Goal: Communication & Community: Participate in discussion

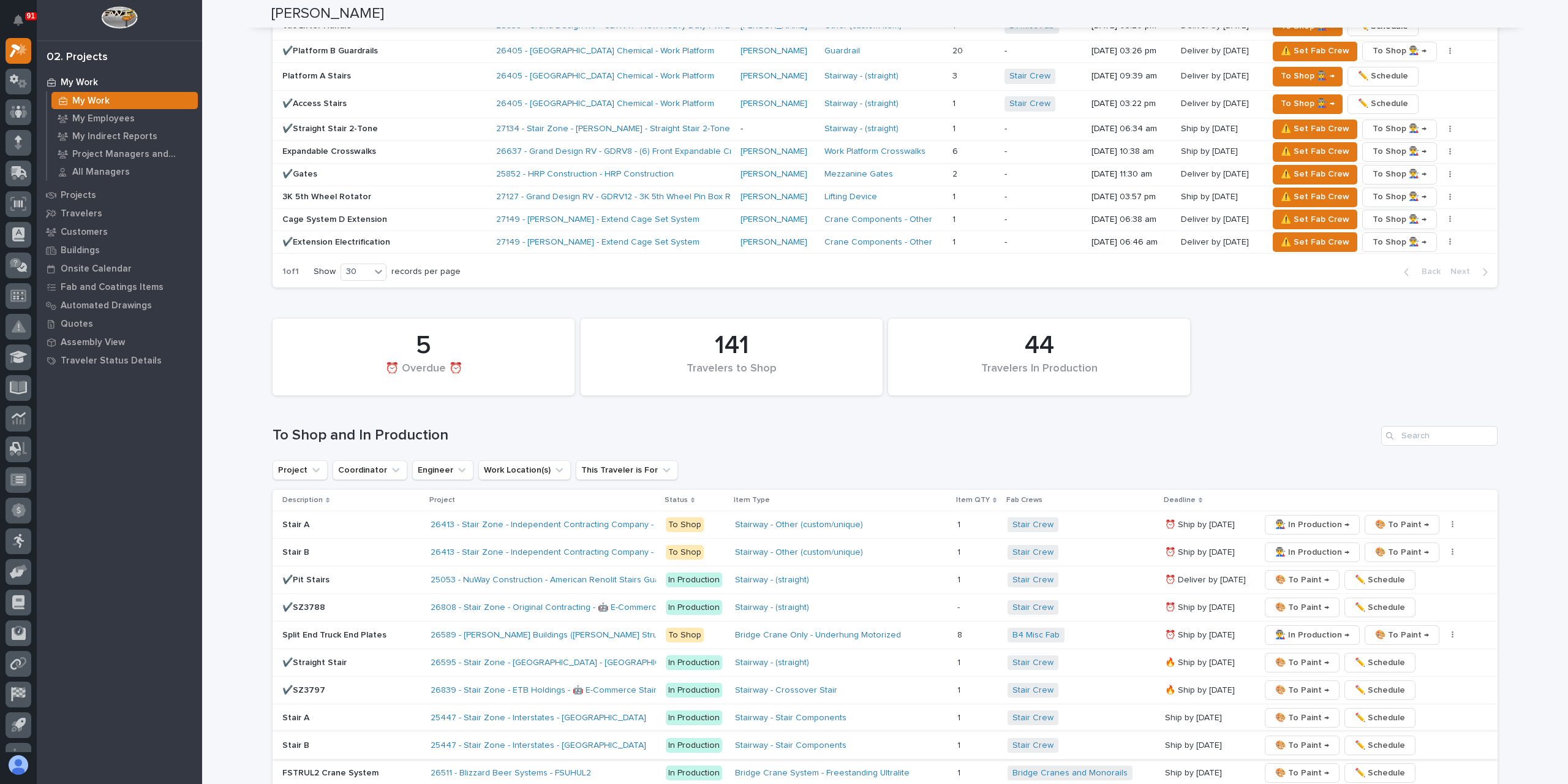
scroll to position [1988, 0]
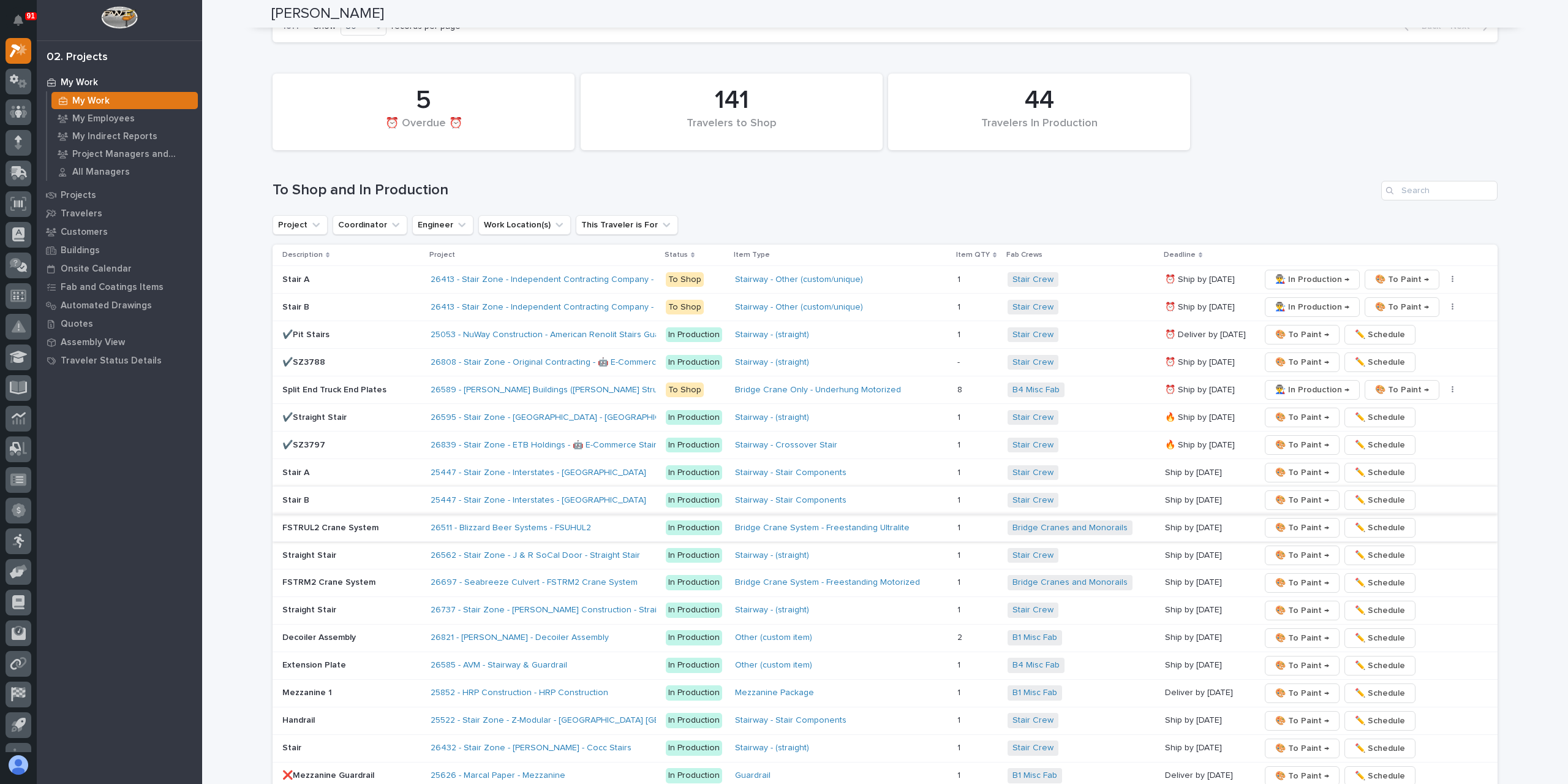
click at [1292, 520] on span "🎨 To Paint →" at bounding box center [1302, 528] width 54 height 15
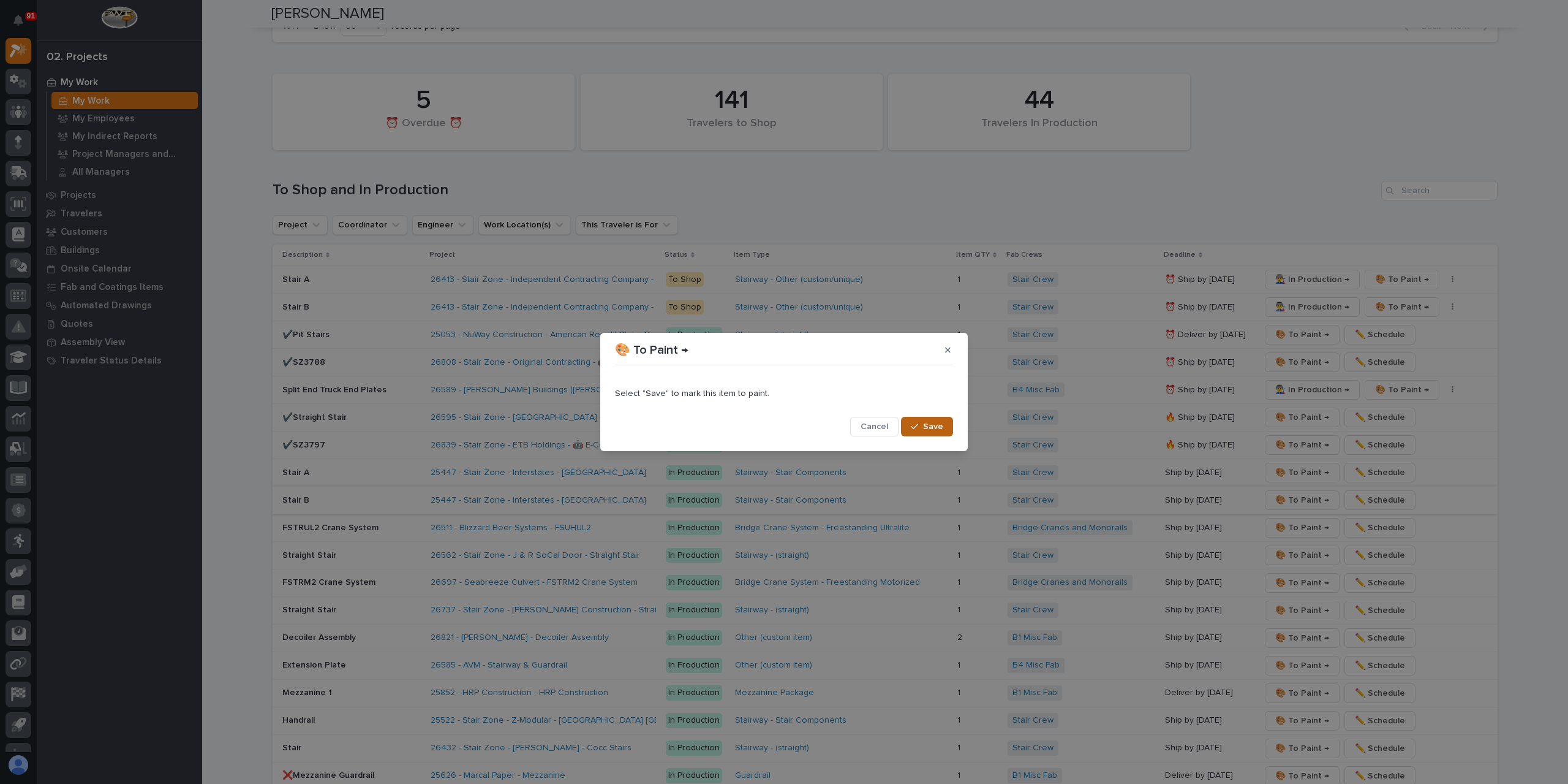
click at [924, 425] on span "Save" at bounding box center [933, 427] width 20 height 11
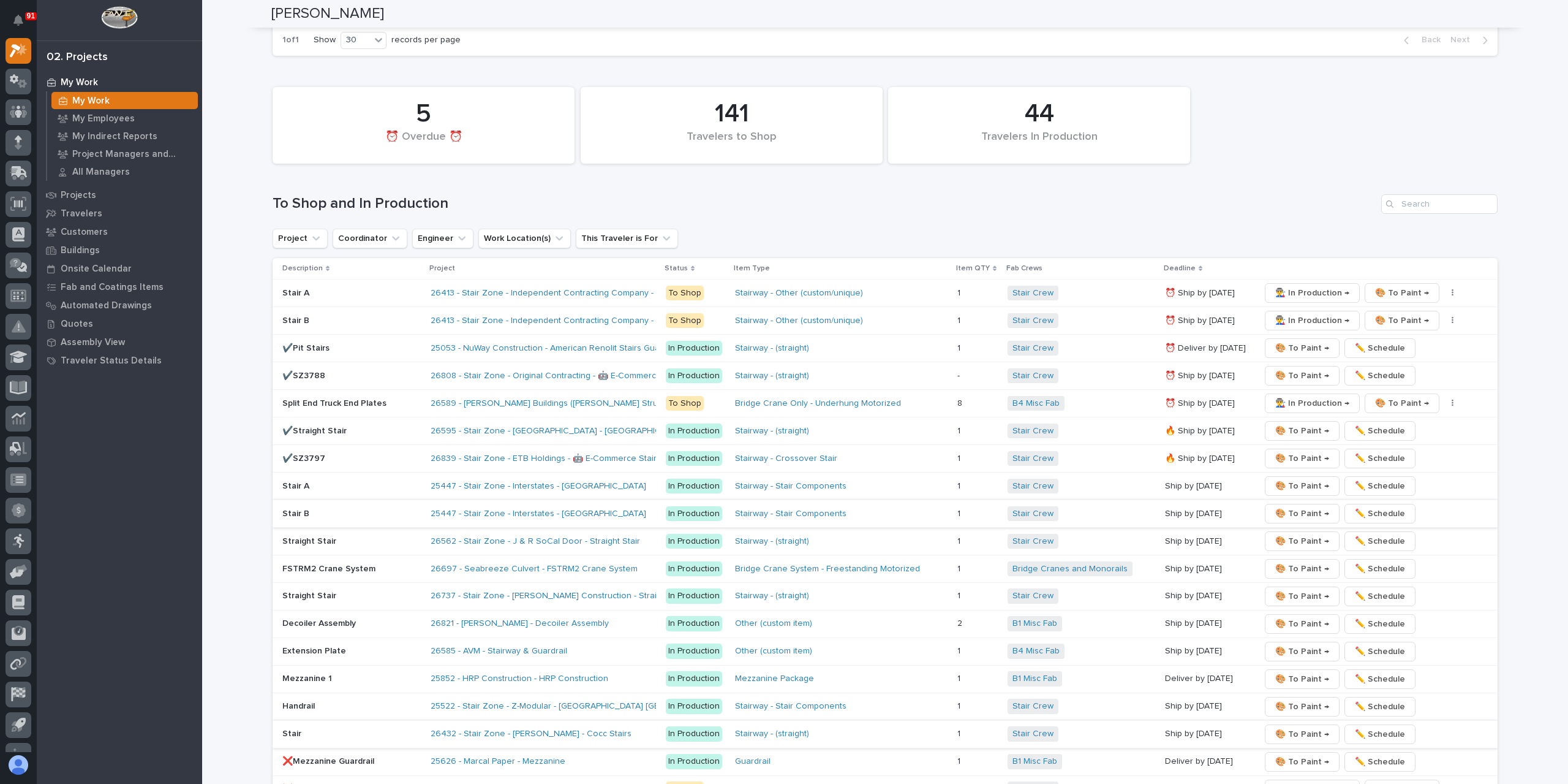
scroll to position [2186, 0]
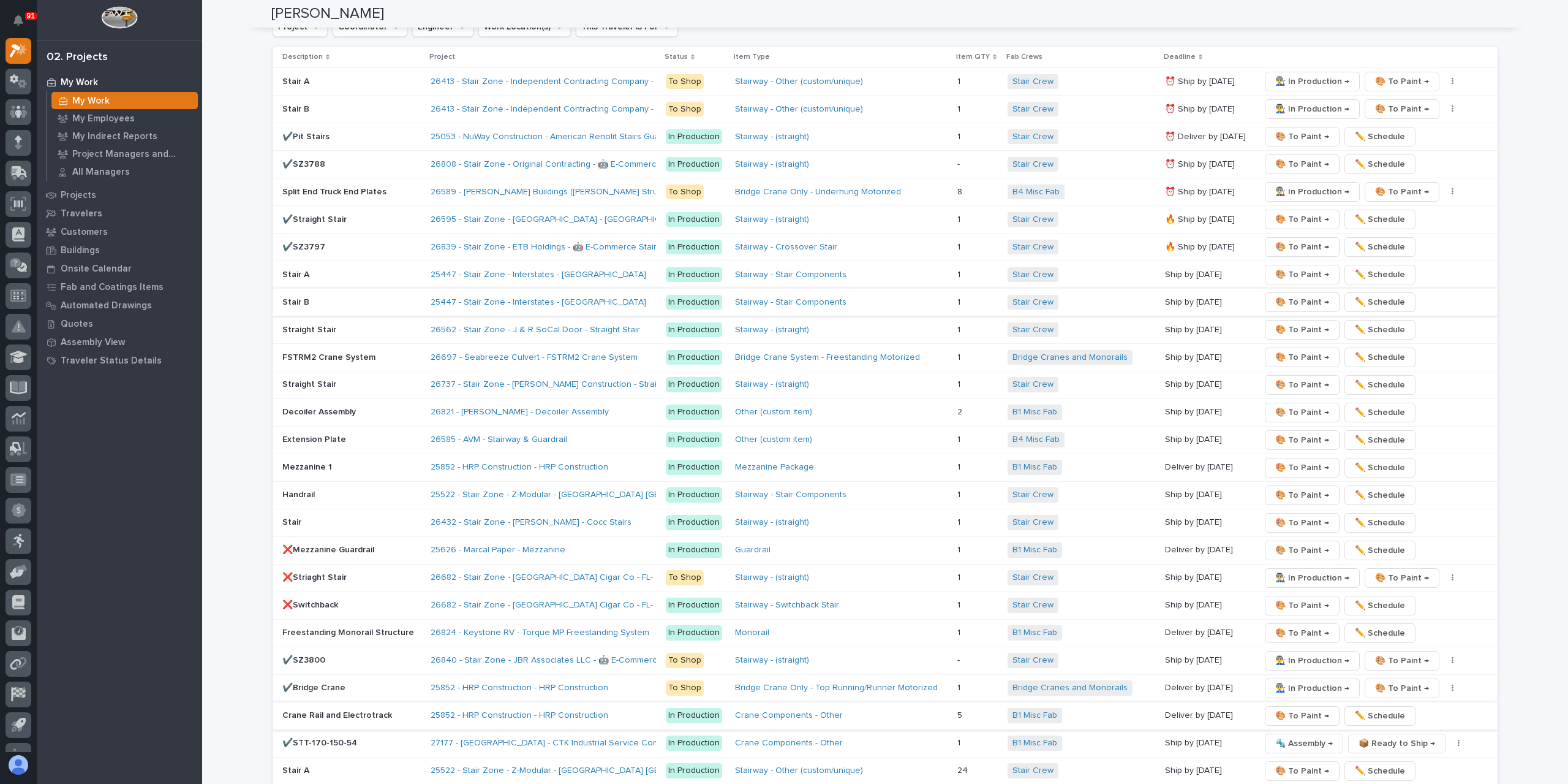
click at [1279, 709] on span "🎨 To Paint →" at bounding box center [1302, 716] width 54 height 15
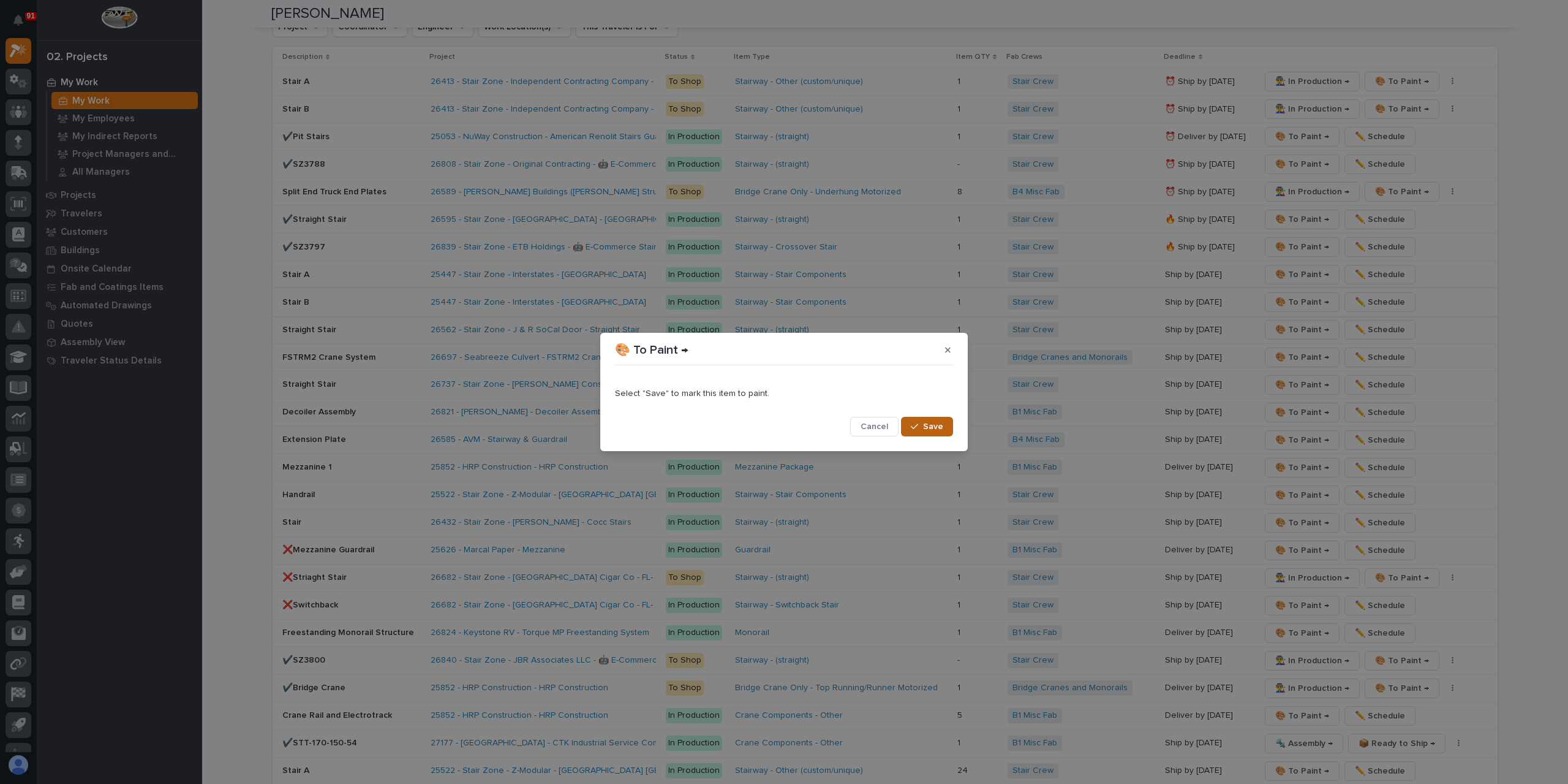
click at [919, 421] on button "Save" at bounding box center [927, 427] width 52 height 20
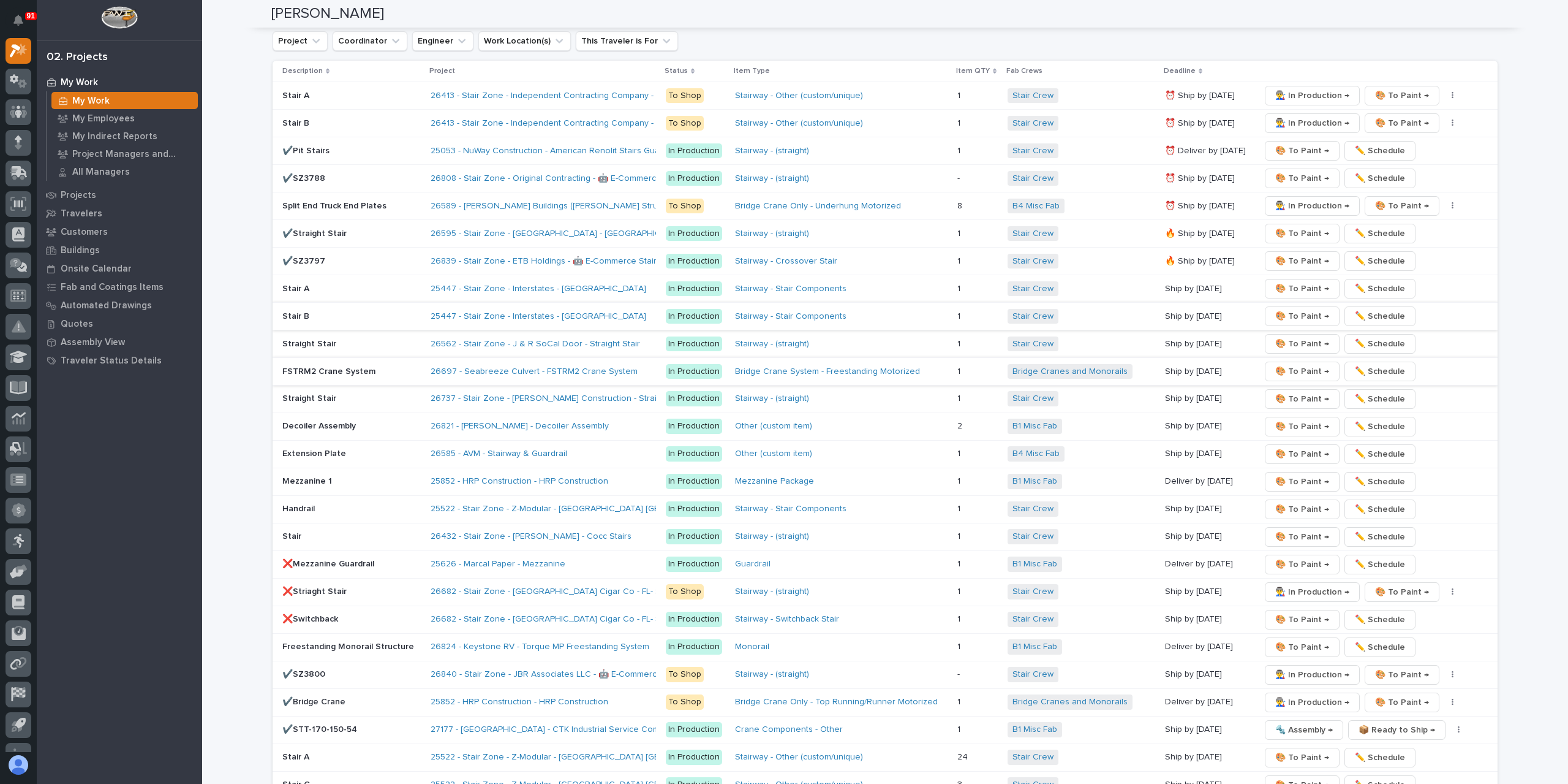
scroll to position [1893, 0]
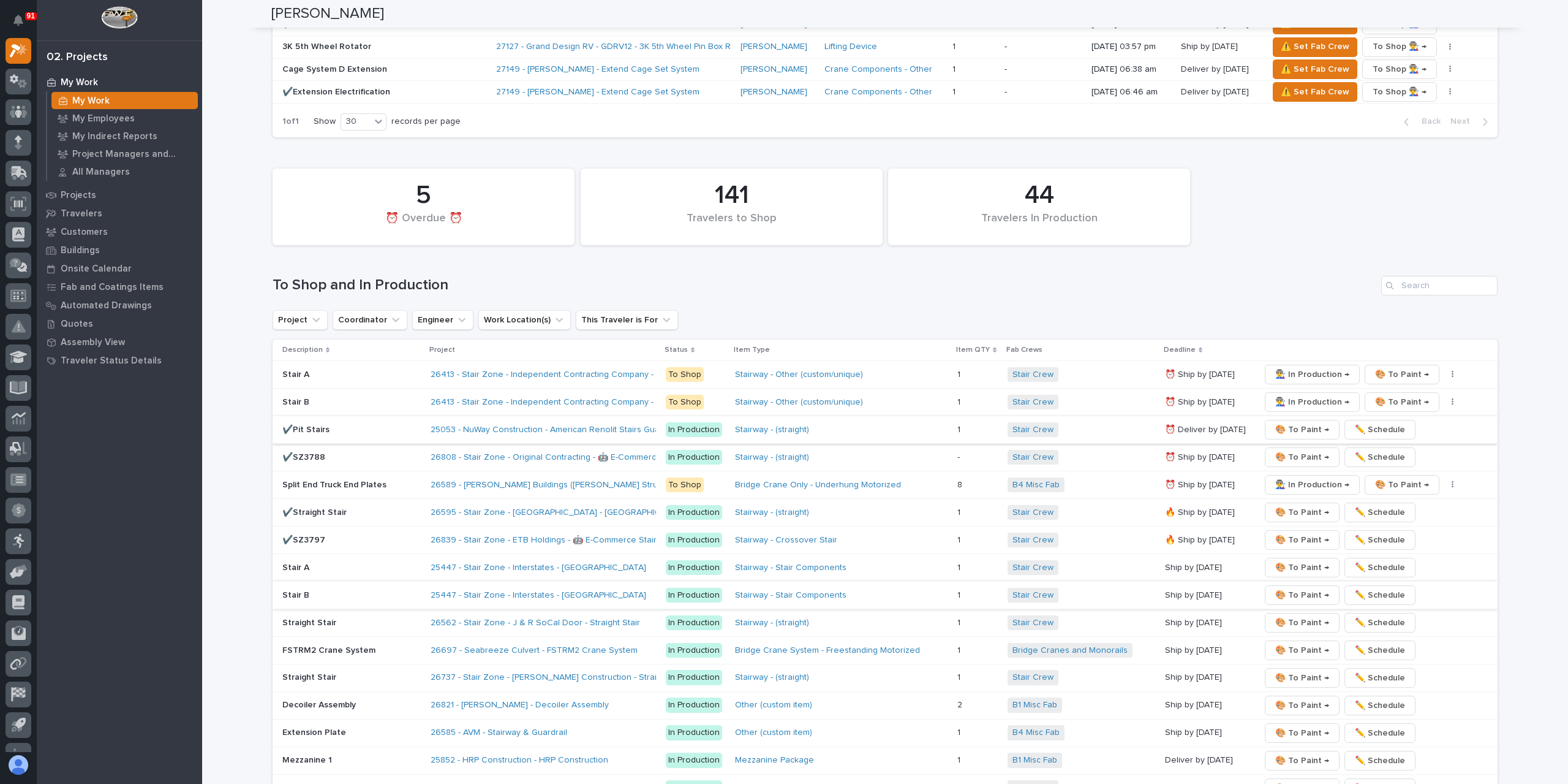
click at [1284, 422] on span "🎨 To Paint →" at bounding box center [1302, 430] width 54 height 15
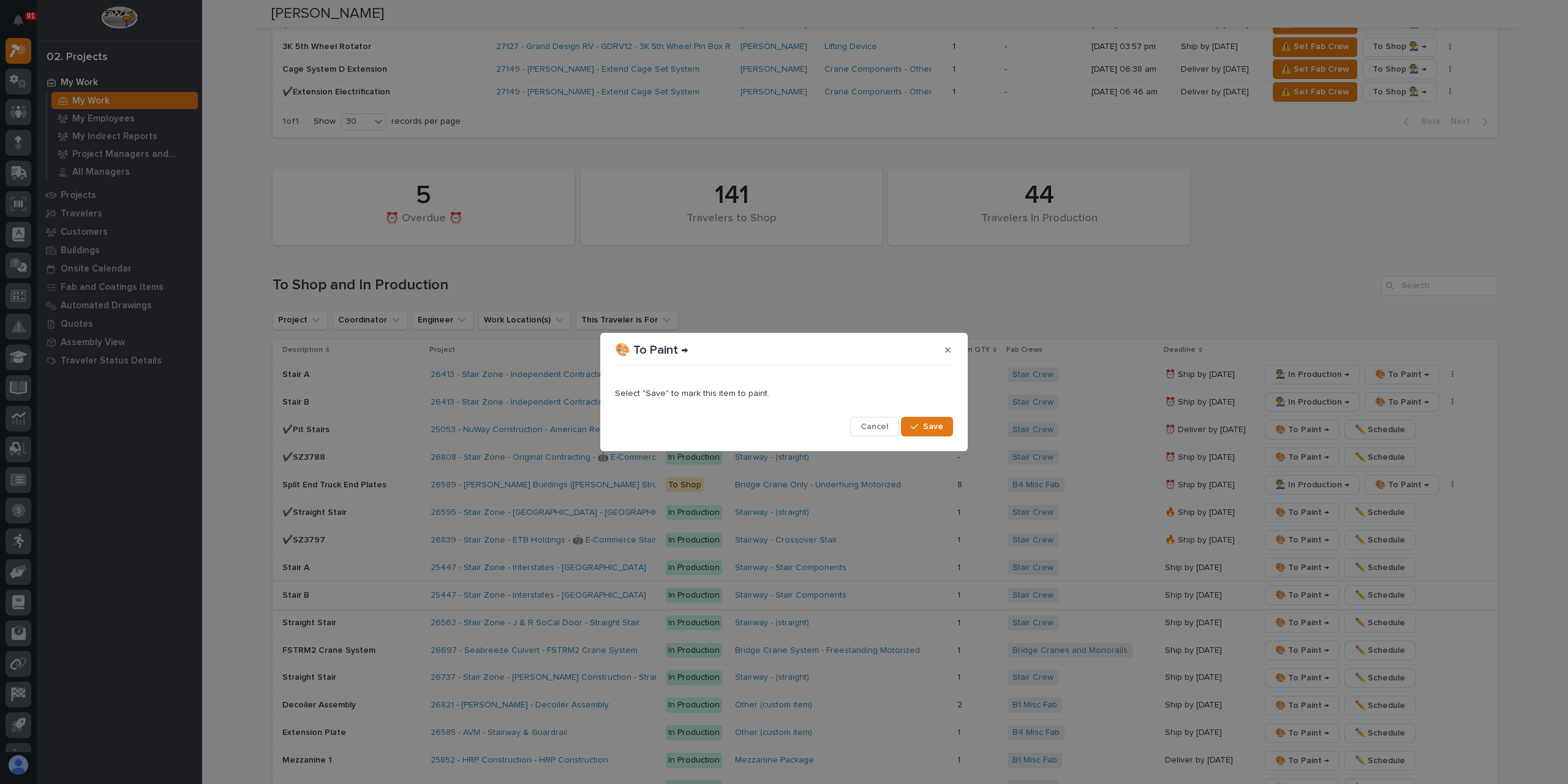
click at [939, 413] on div "Select "Save" to mark this item to paint. Cancel Save" at bounding box center [784, 403] width 338 height 67
click at [933, 435] on button "Save" at bounding box center [927, 427] width 52 height 20
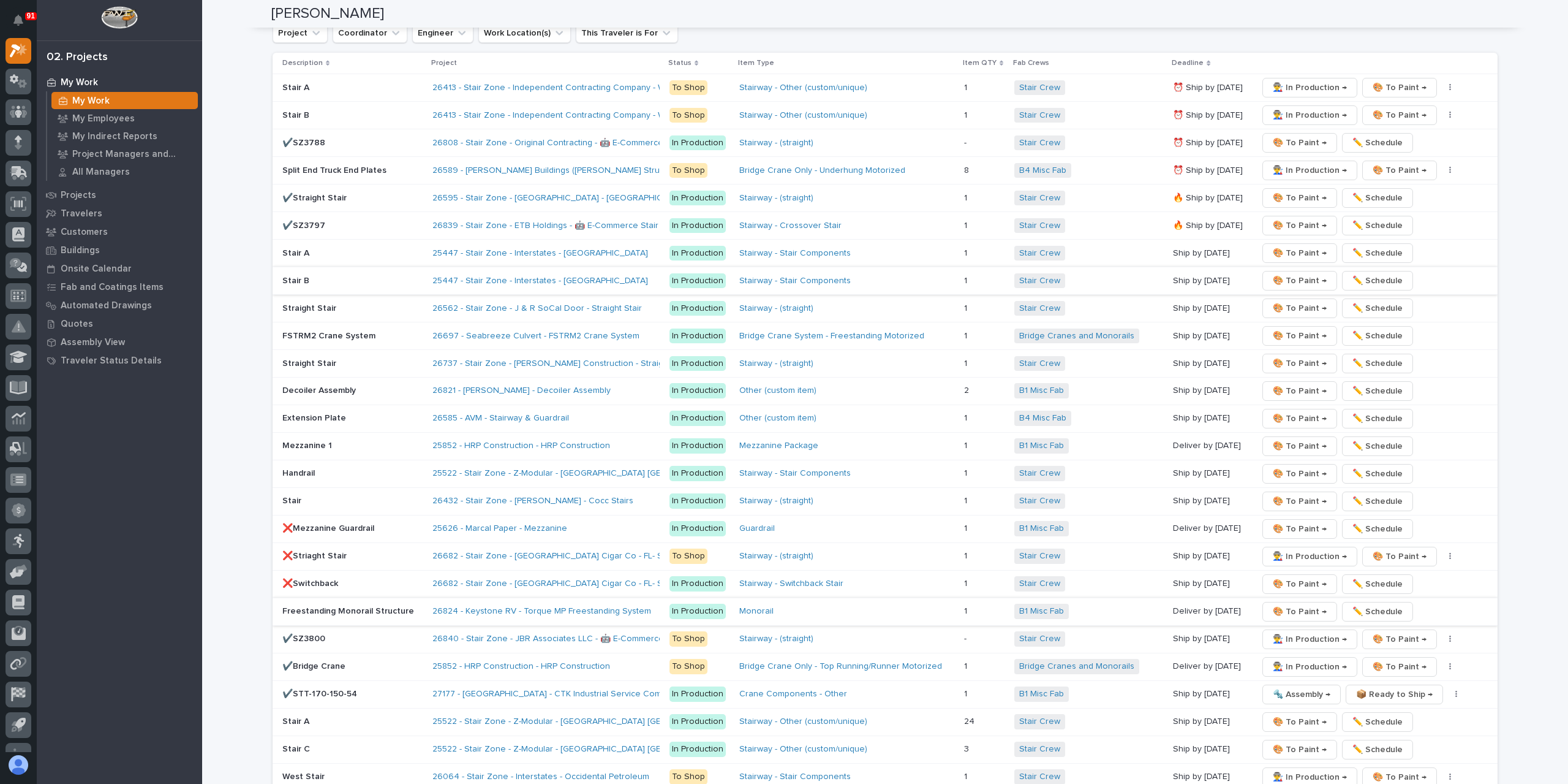
scroll to position [2216, 0]
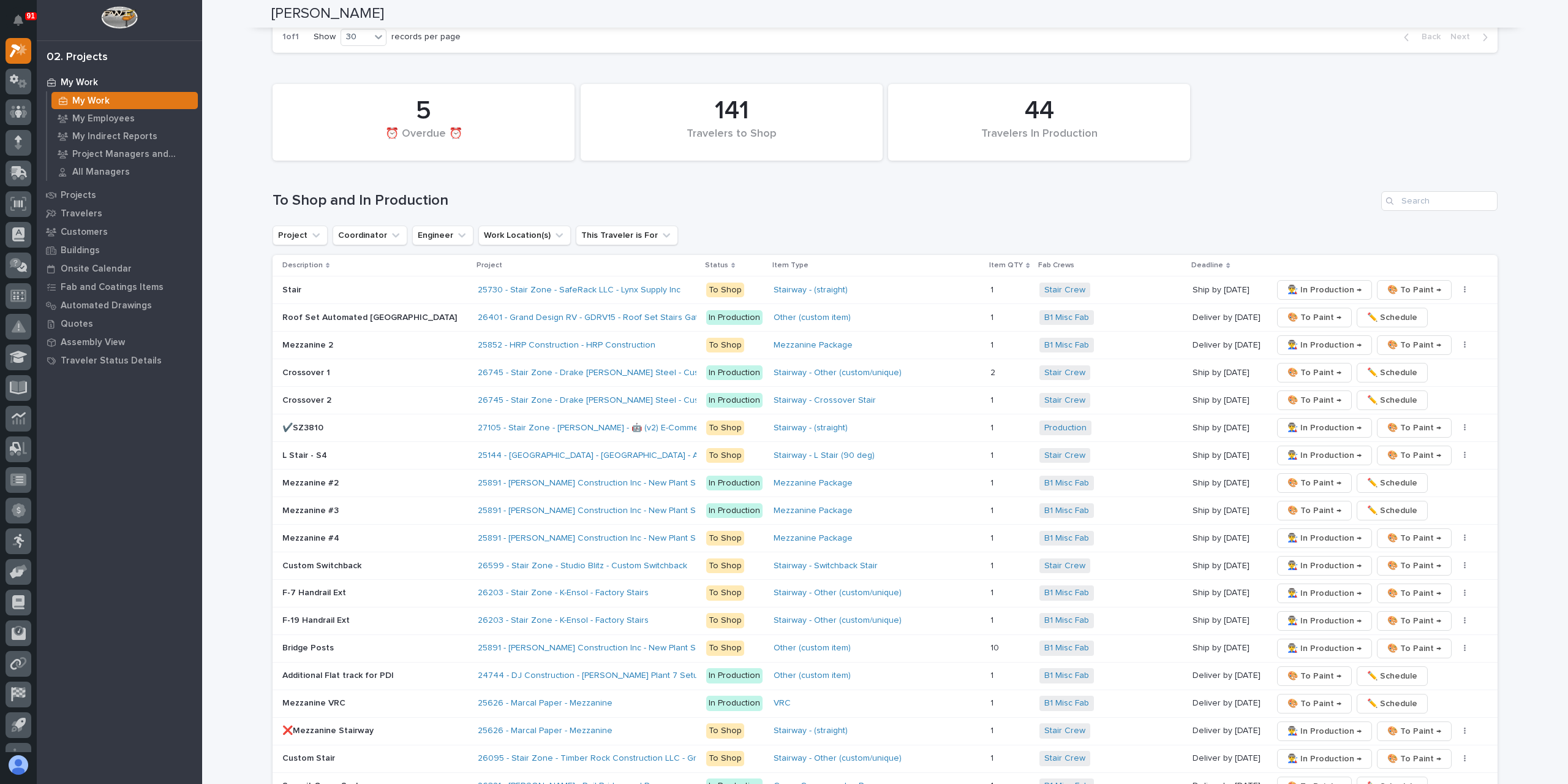
scroll to position [2032, 0]
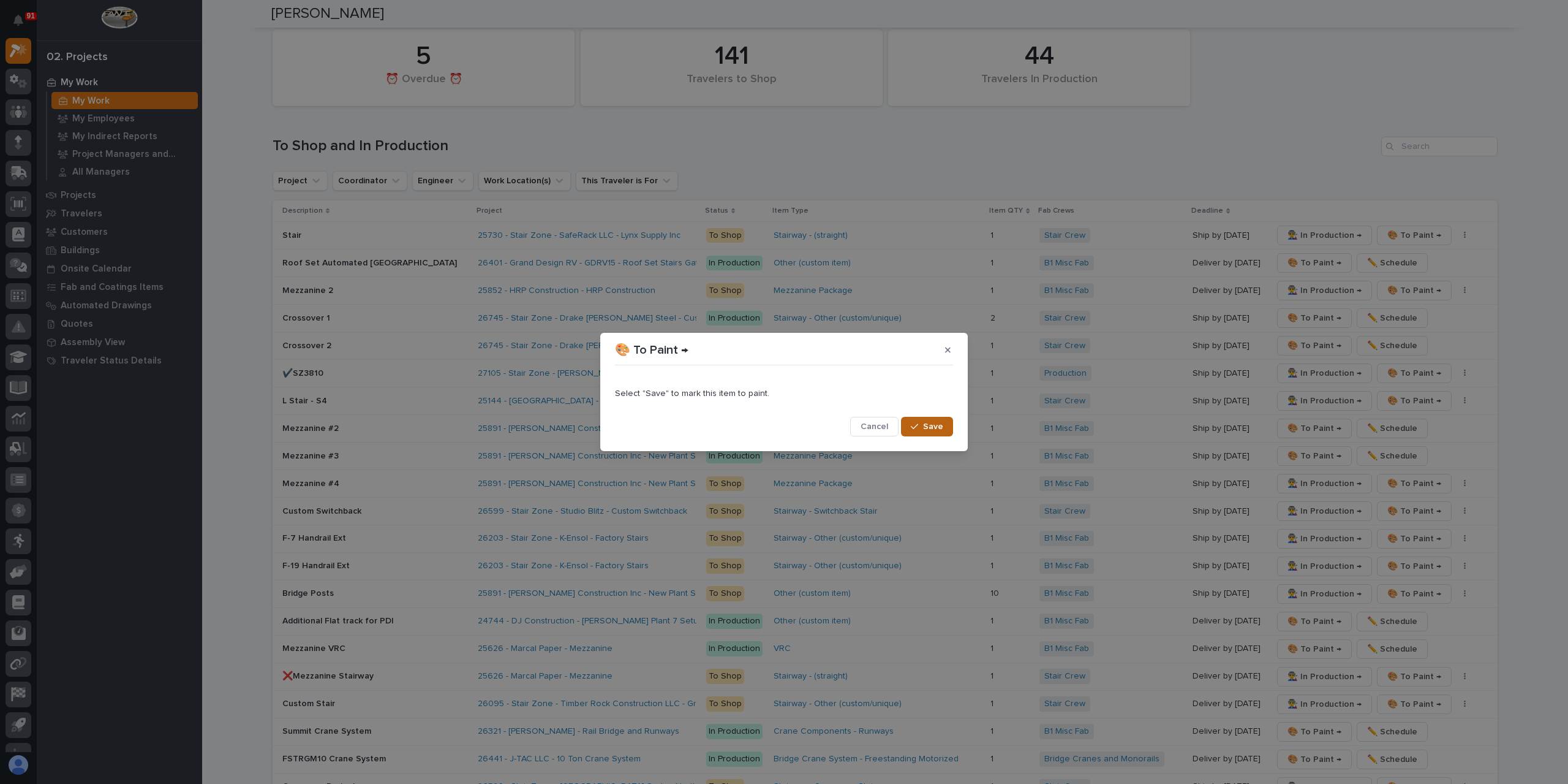
click at [937, 427] on span "Save" at bounding box center [933, 427] width 20 height 11
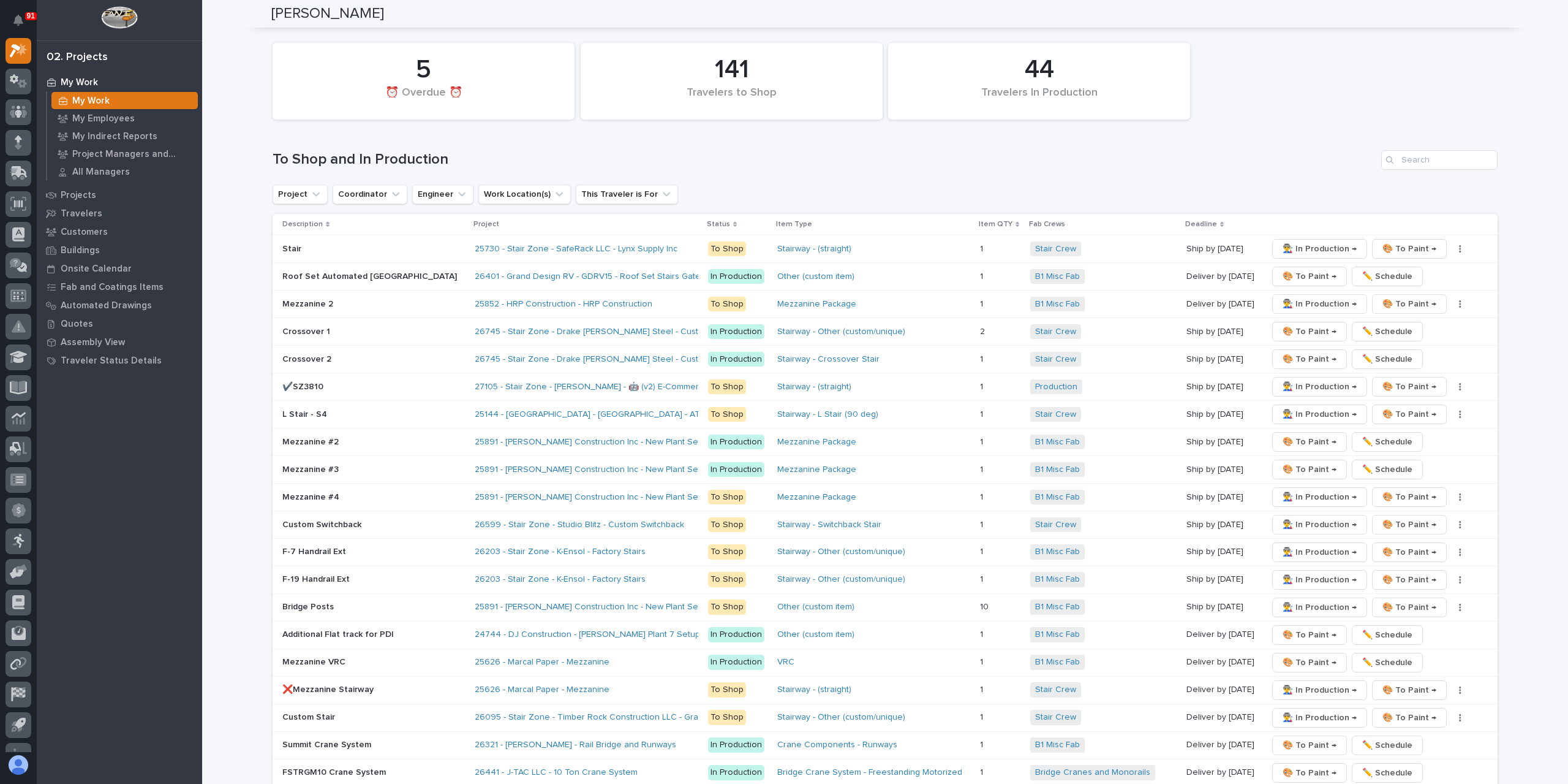
scroll to position [2049, 0]
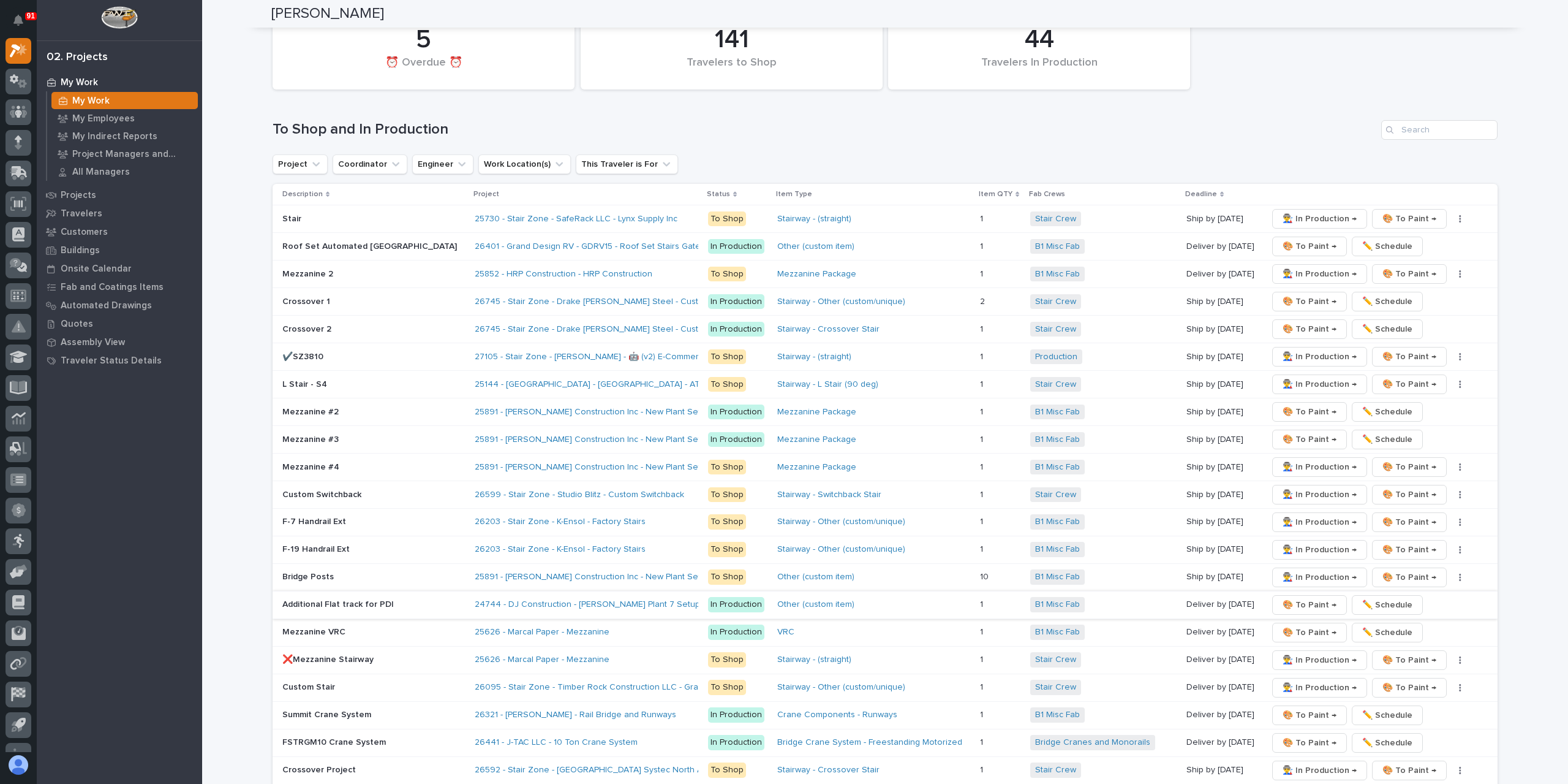
click at [1282, 598] on span "🎨 To Paint →" at bounding box center [1309, 605] width 54 height 15
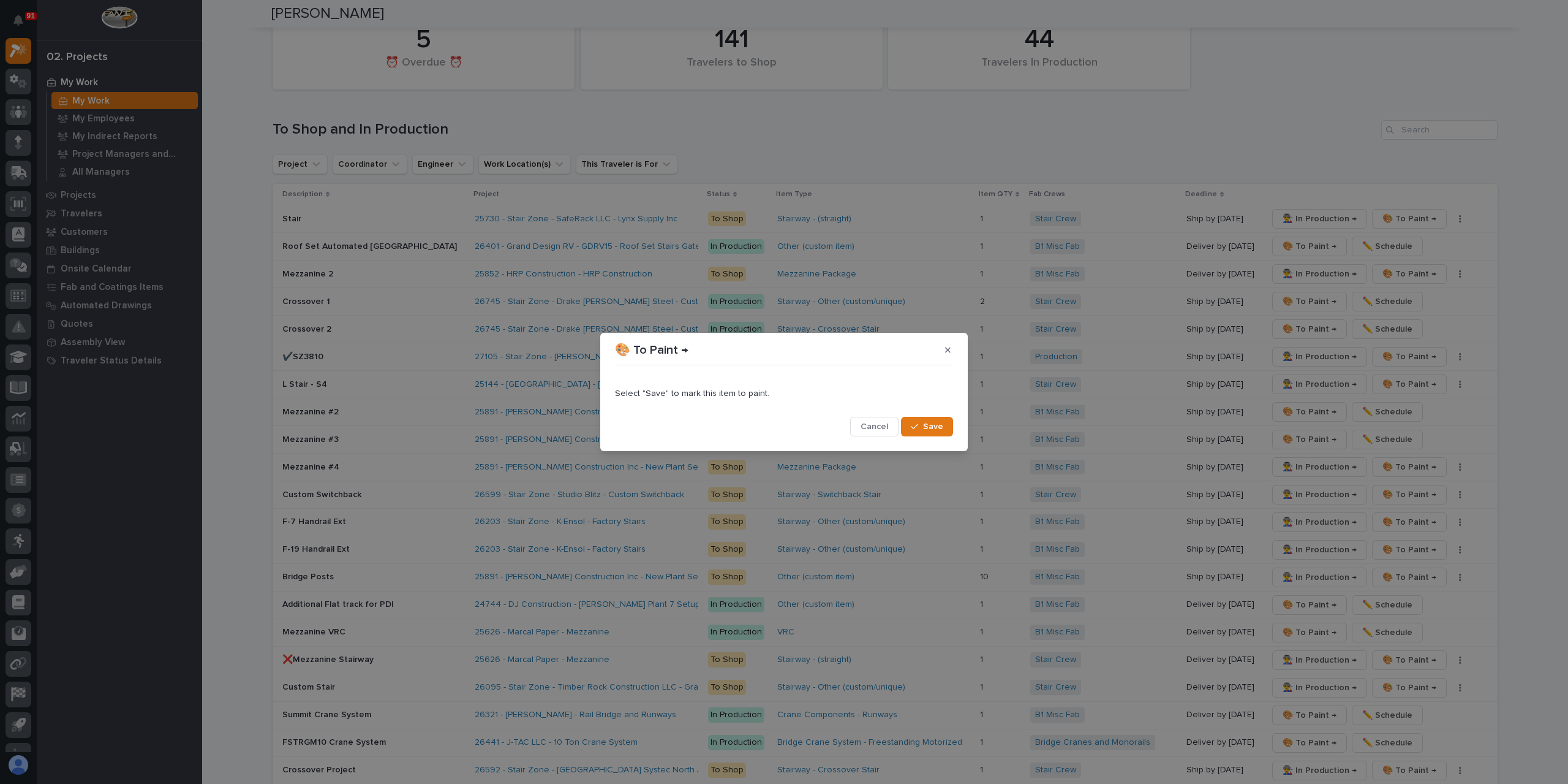
click at [929, 417] on button "Save" at bounding box center [927, 427] width 52 height 20
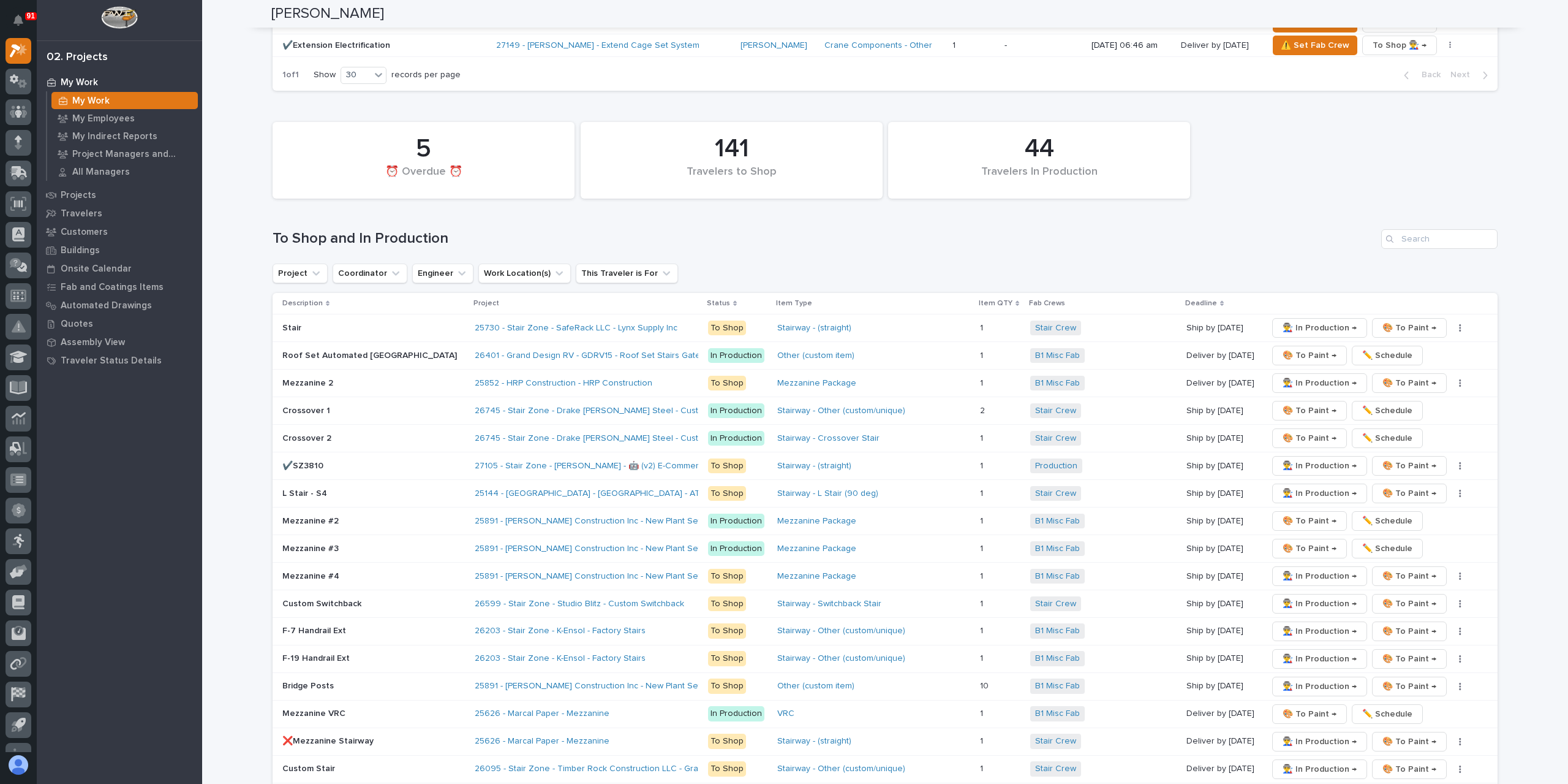
scroll to position [2185, 0]
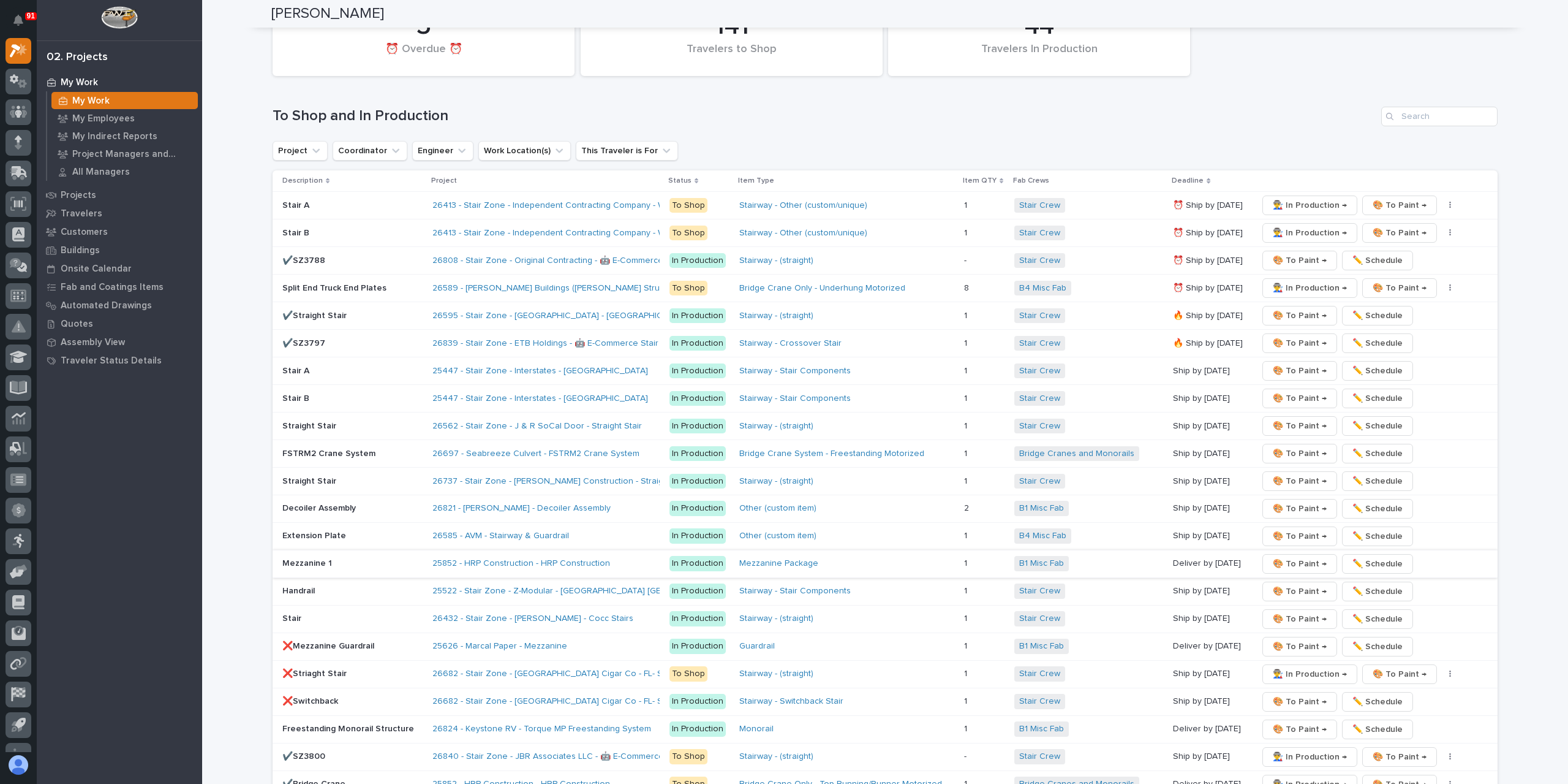
scroll to position [2001, 0]
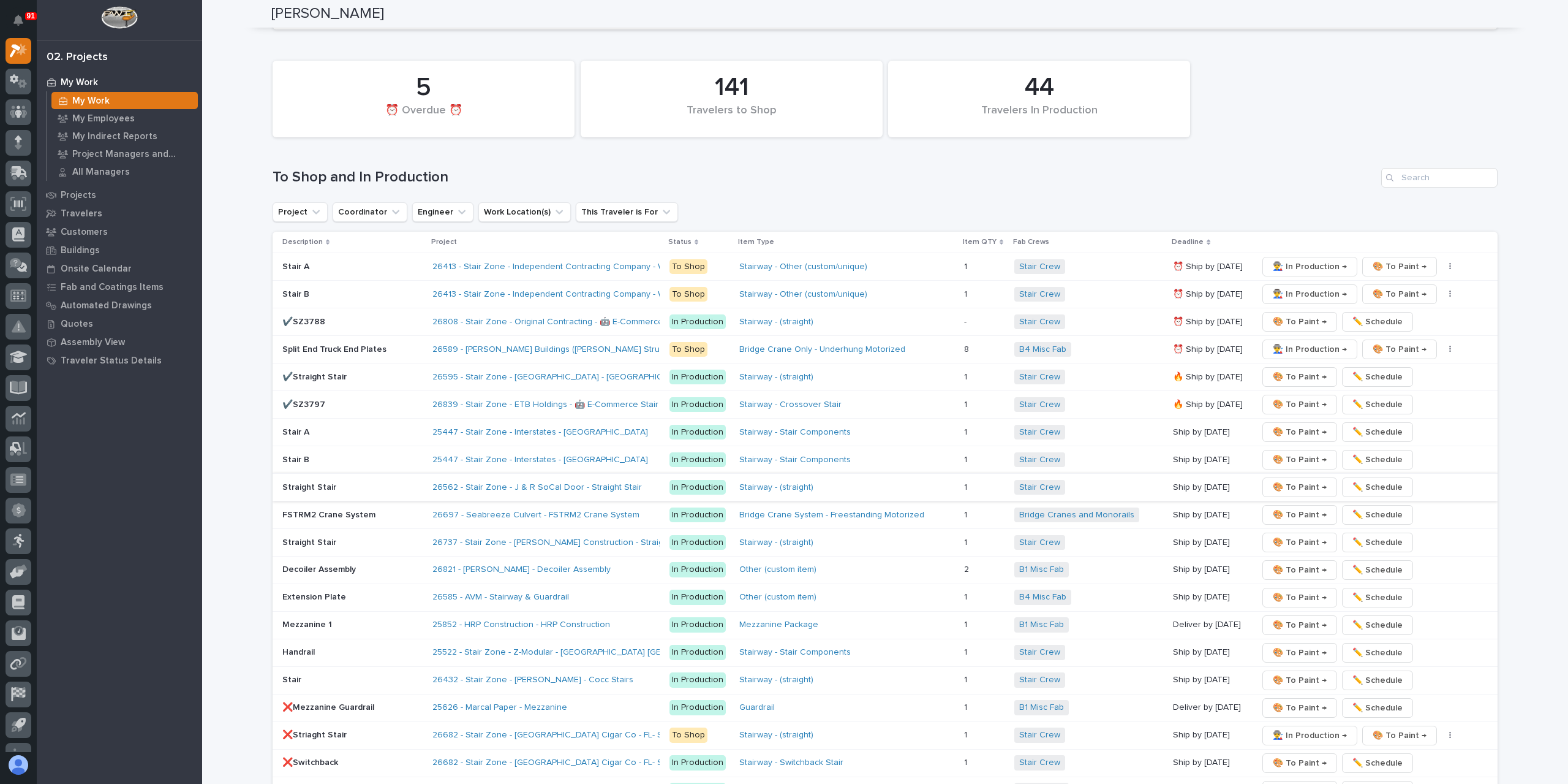
click at [1280, 480] on span "🎨 To Paint →" at bounding box center [1300, 487] width 54 height 15
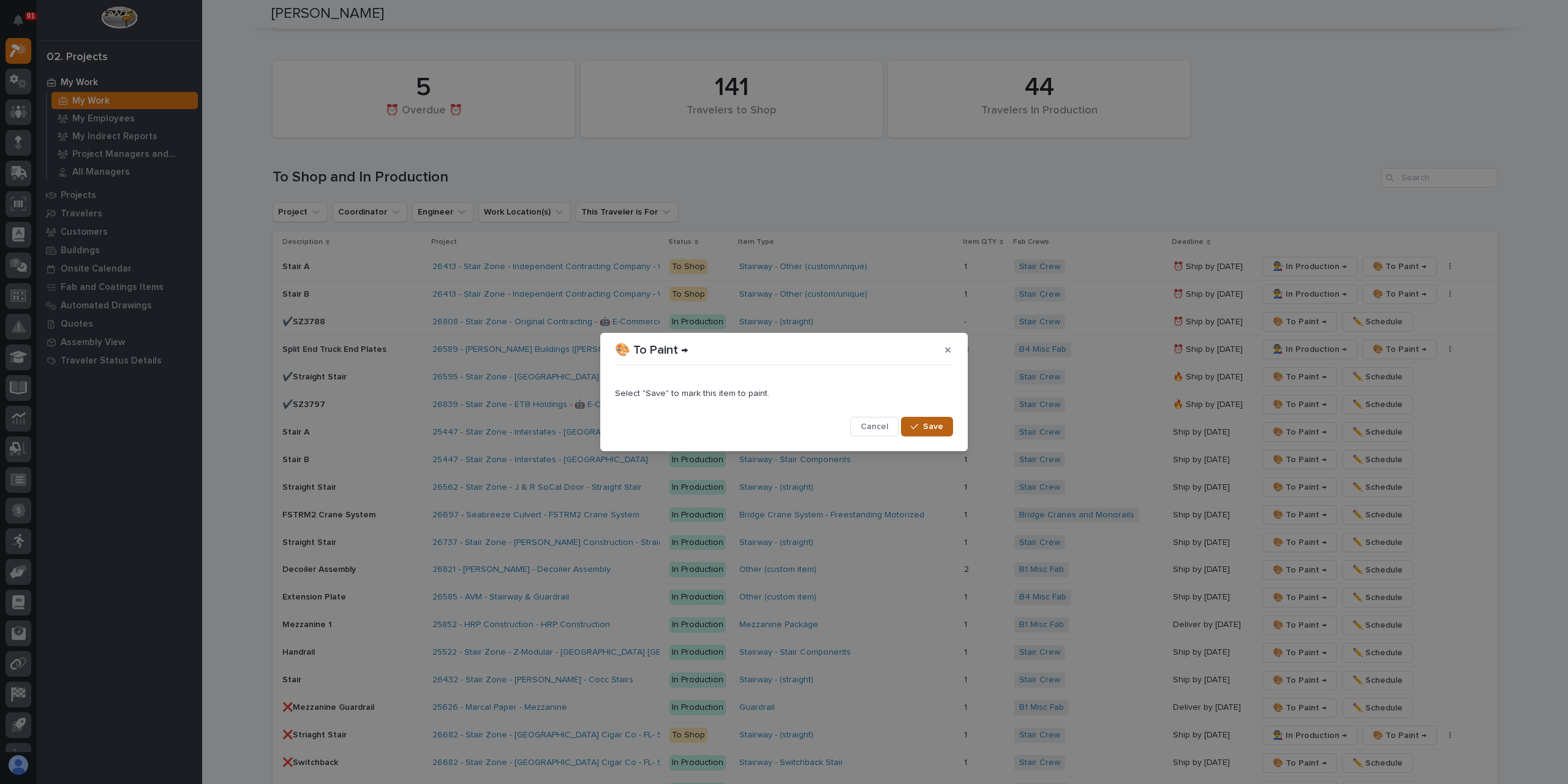
click at [931, 427] on span "Save" at bounding box center [933, 427] width 20 height 11
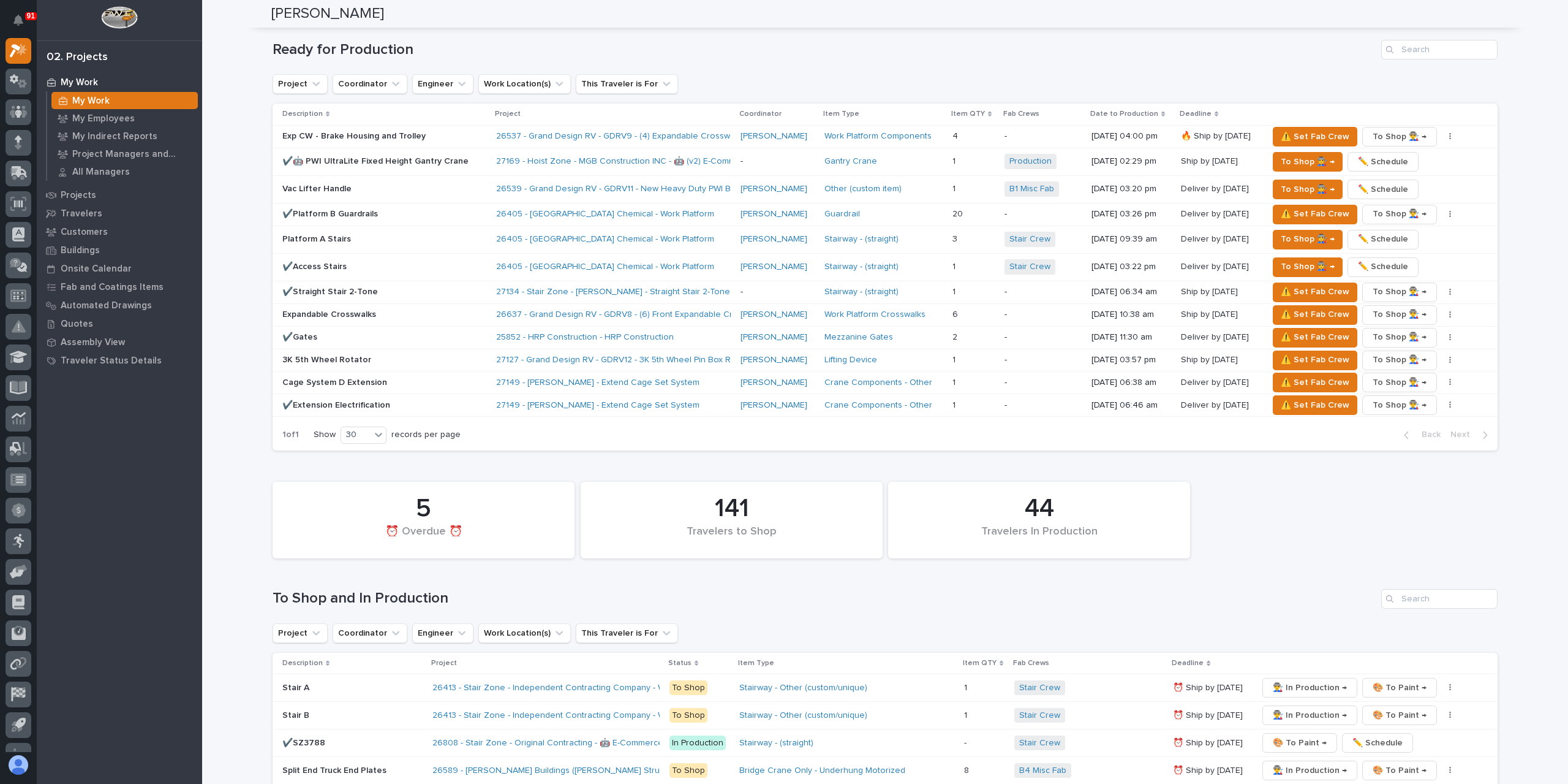
scroll to position [1463, 0]
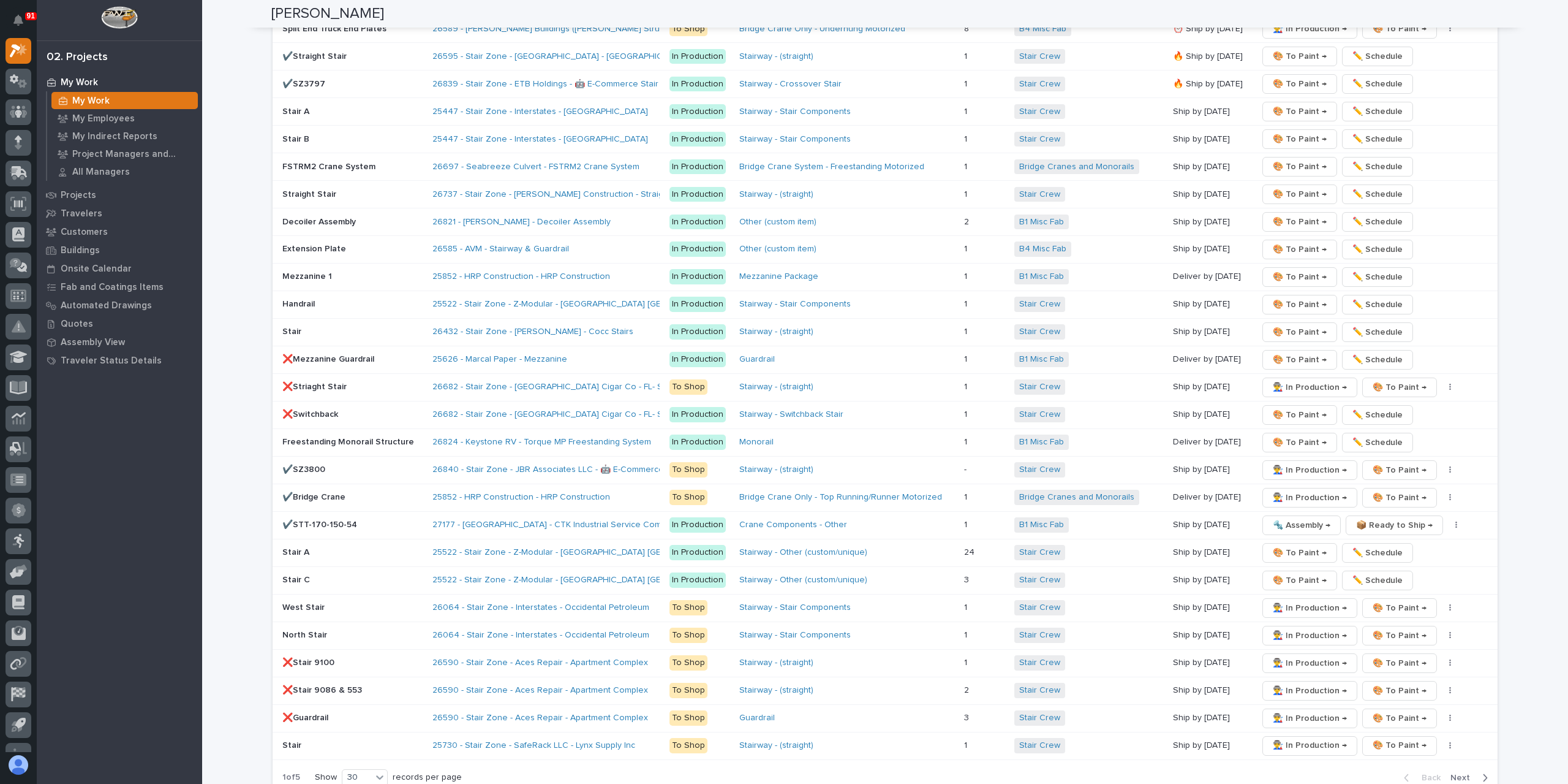
scroll to position [2329, 0]
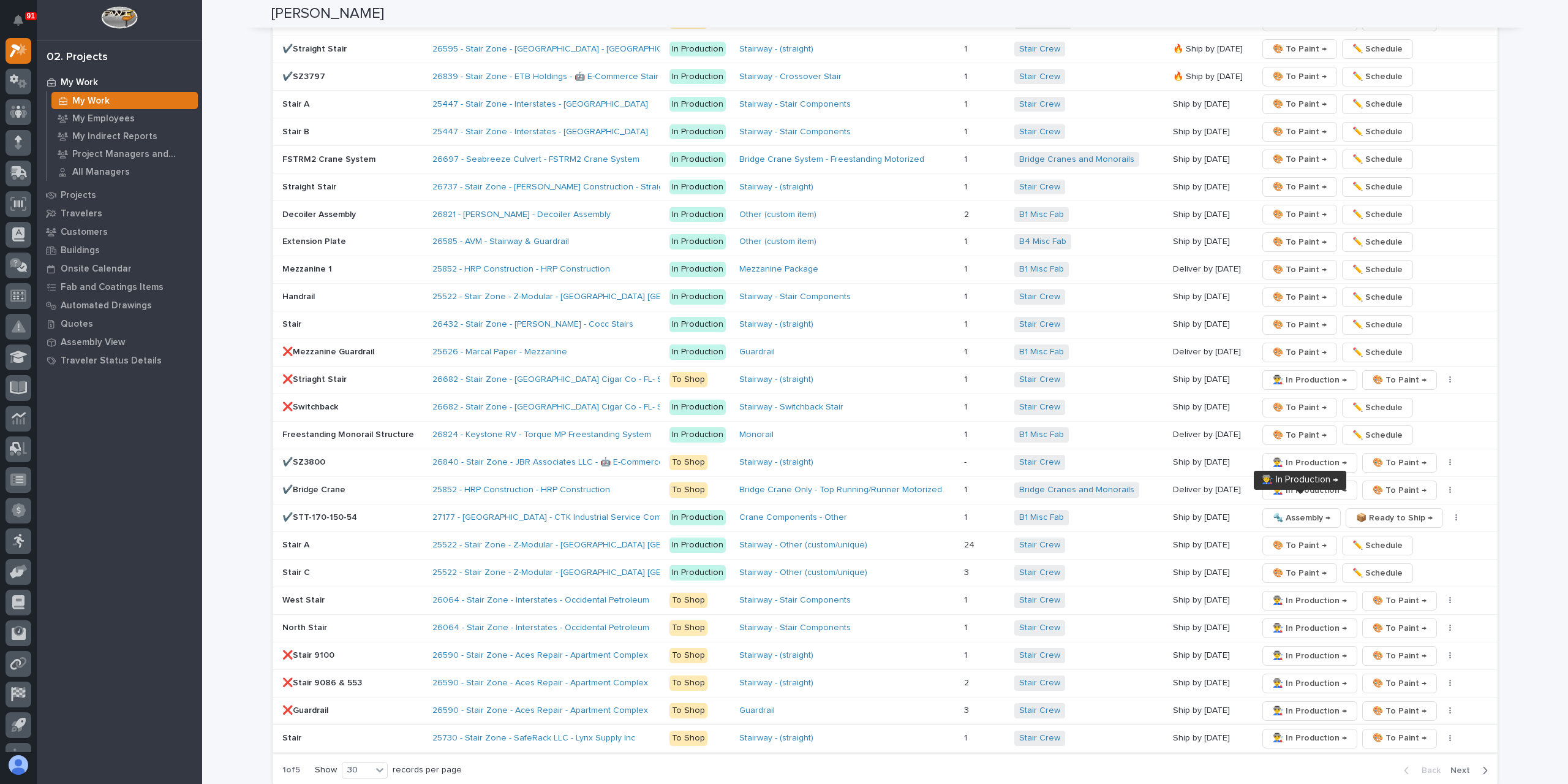
click at [1294, 731] on span "👨‍🏭 In Production →" at bounding box center [1309, 738] width 74 height 15
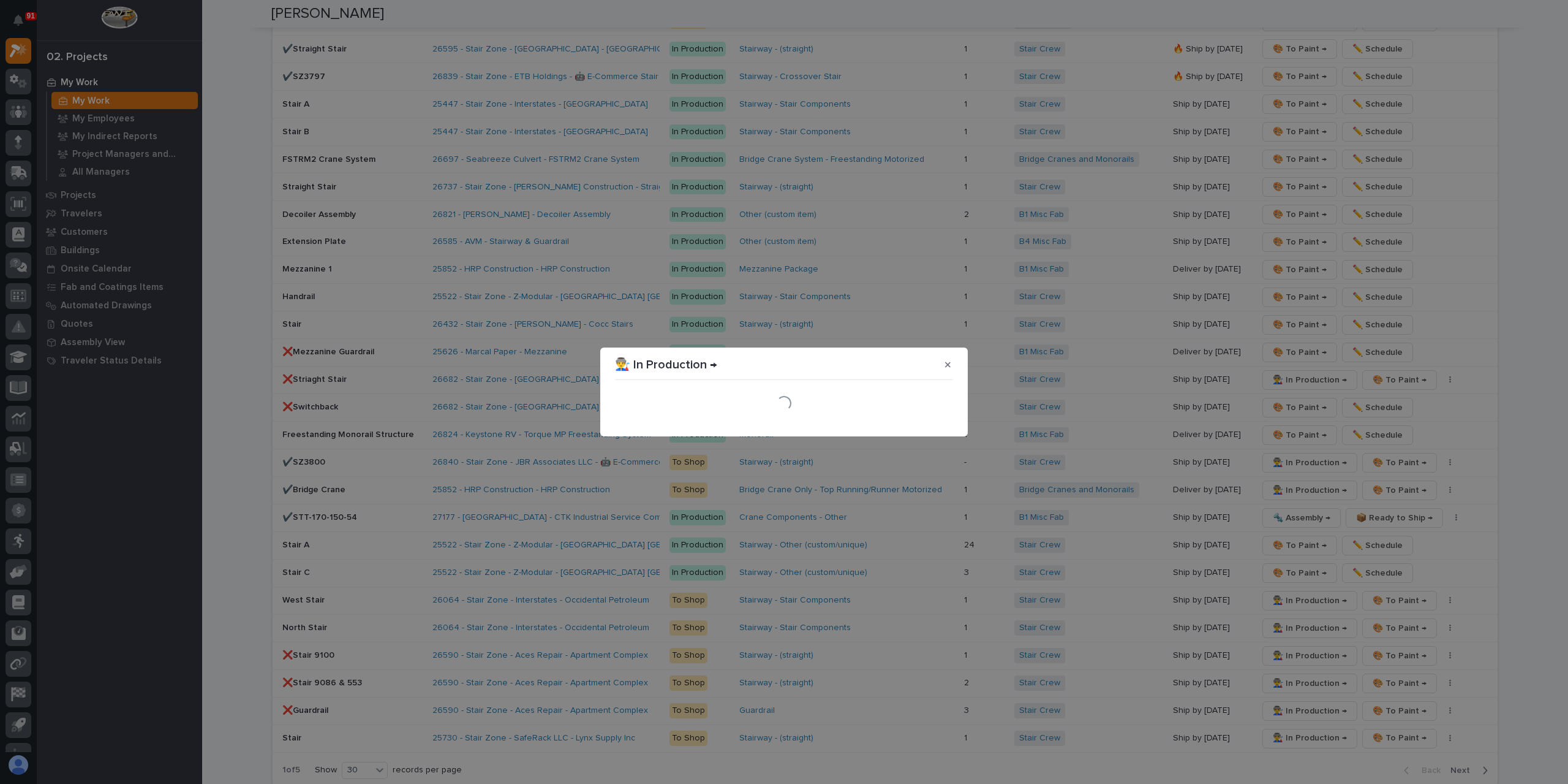
click at [924, 424] on div "Loading..." at bounding box center [784, 403] width 344 height 43
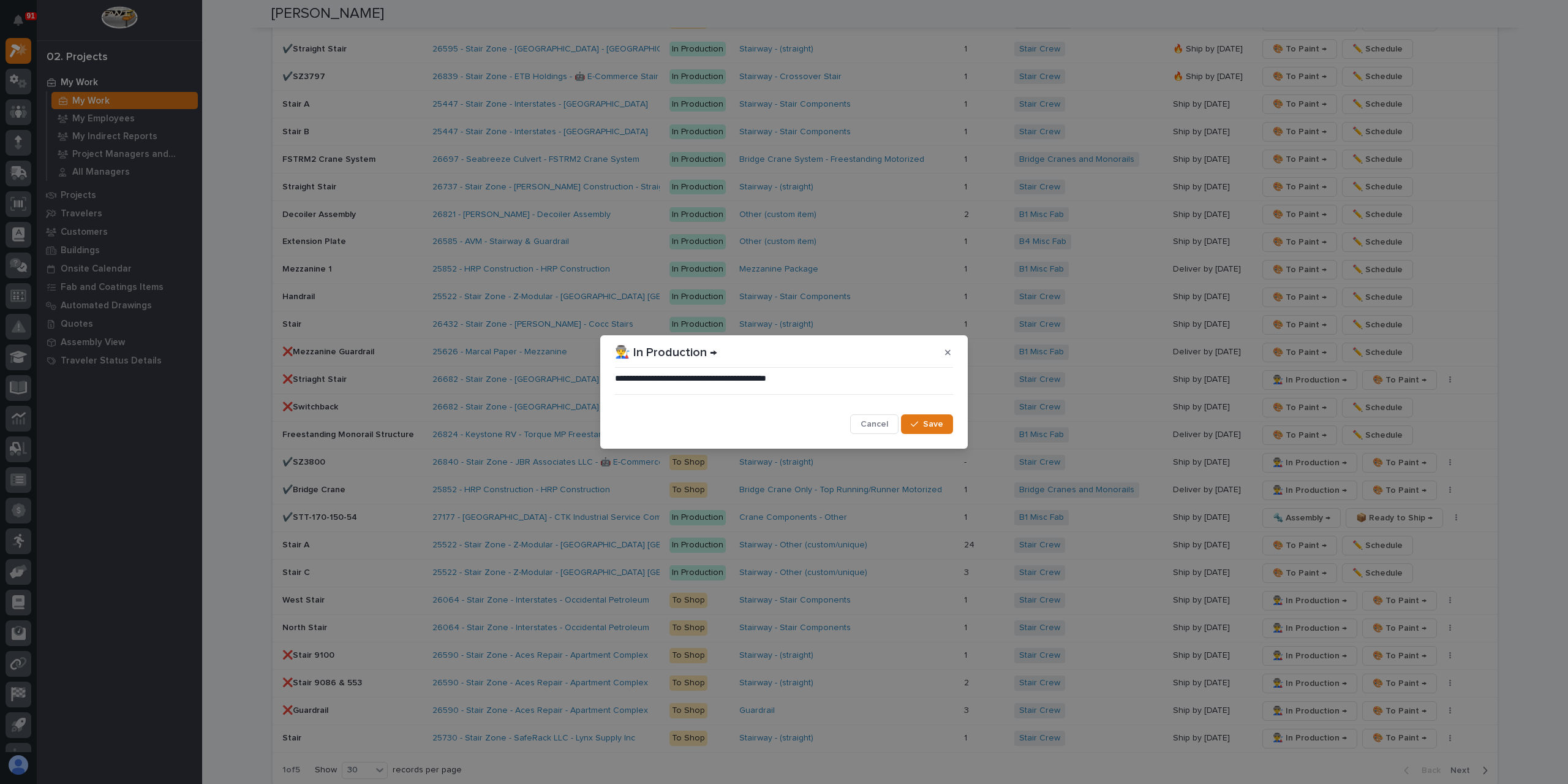
click at [924, 424] on span "Save" at bounding box center [933, 424] width 20 height 11
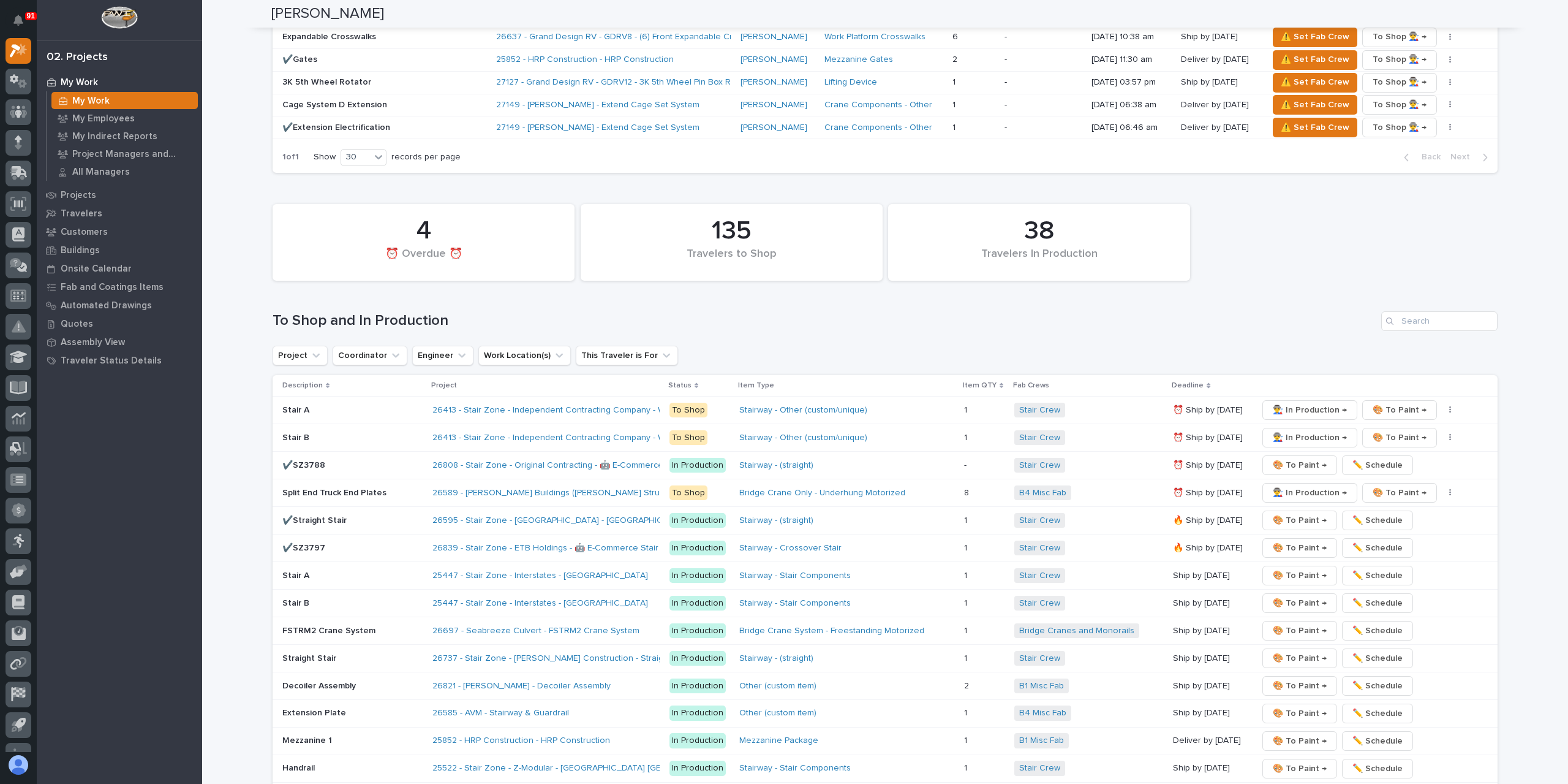
scroll to position [1838, 0]
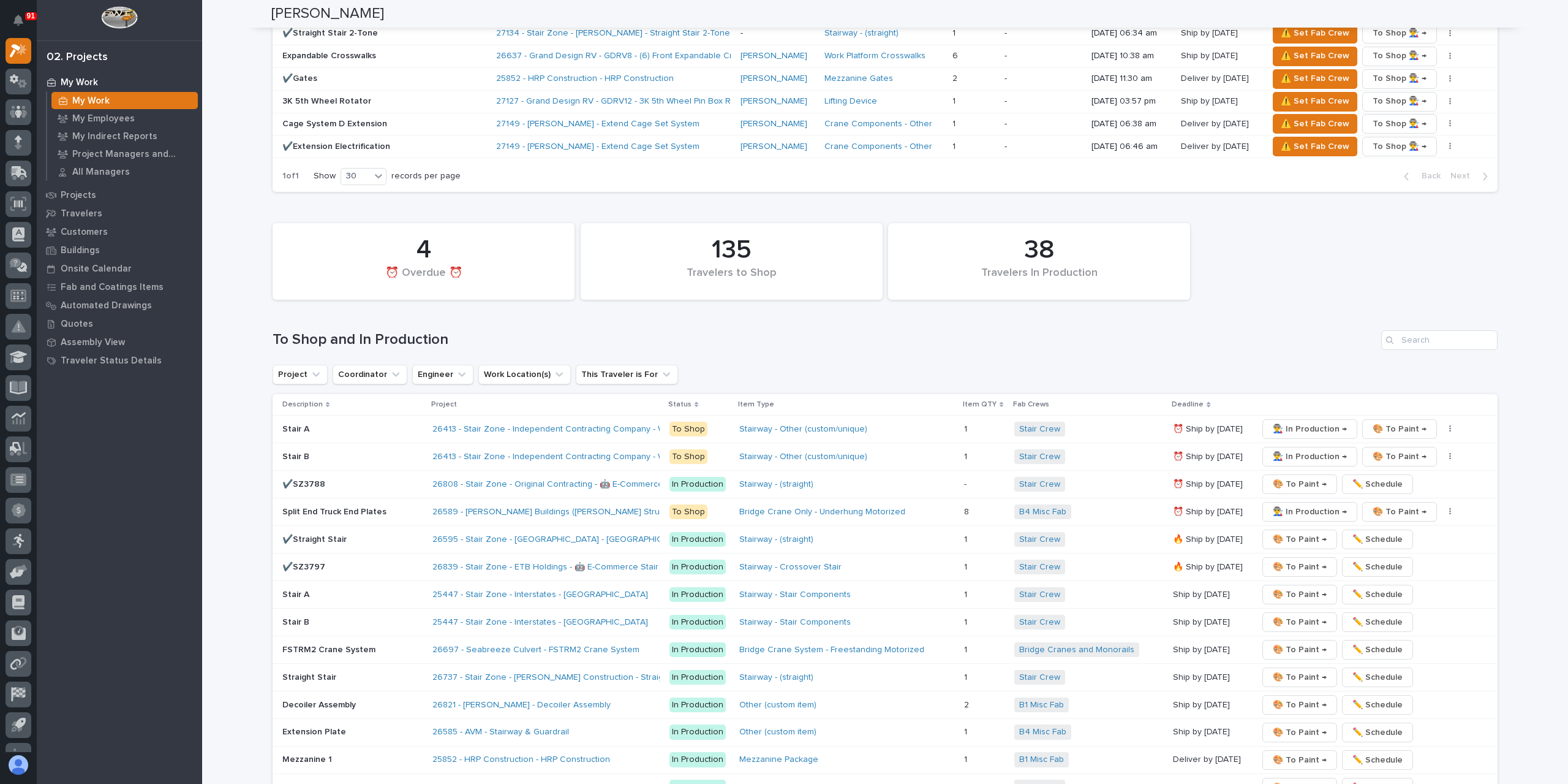
click at [292, 645] on p "FSTRM2 Crane System" at bounding box center [352, 650] width 140 height 10
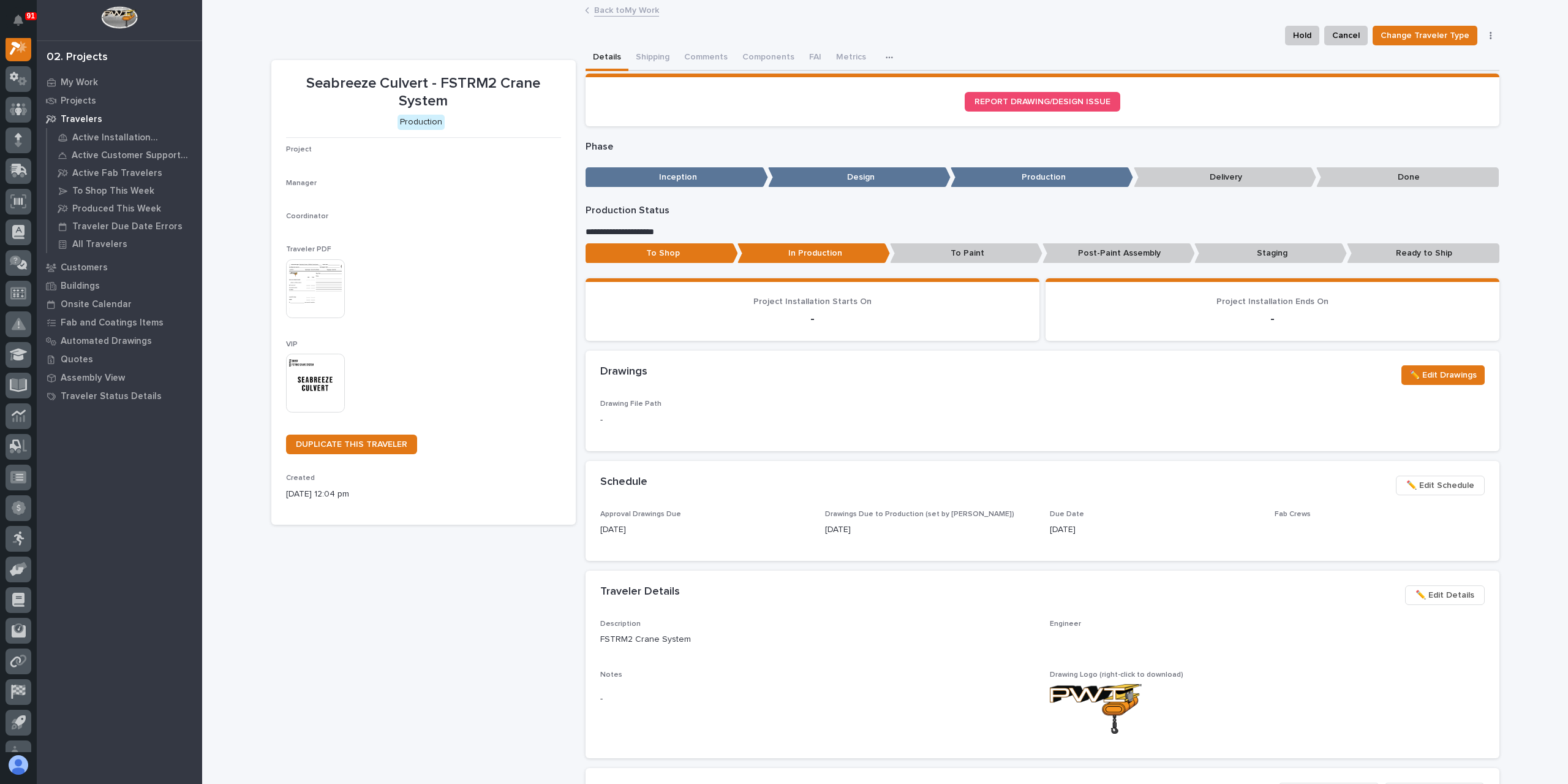
scroll to position [31, 0]
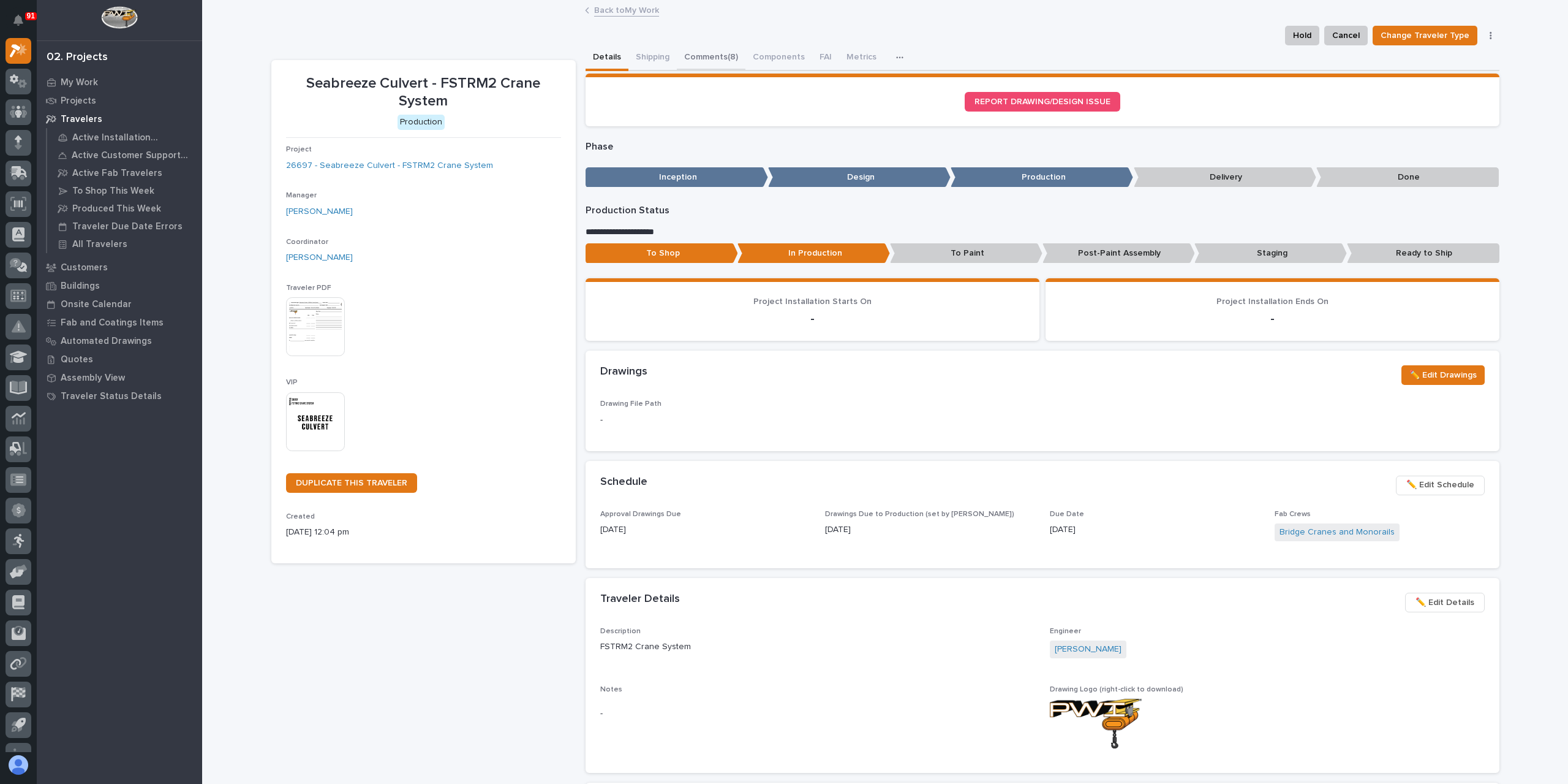
click at [700, 63] on button "Comments (8)" at bounding box center [711, 58] width 69 height 26
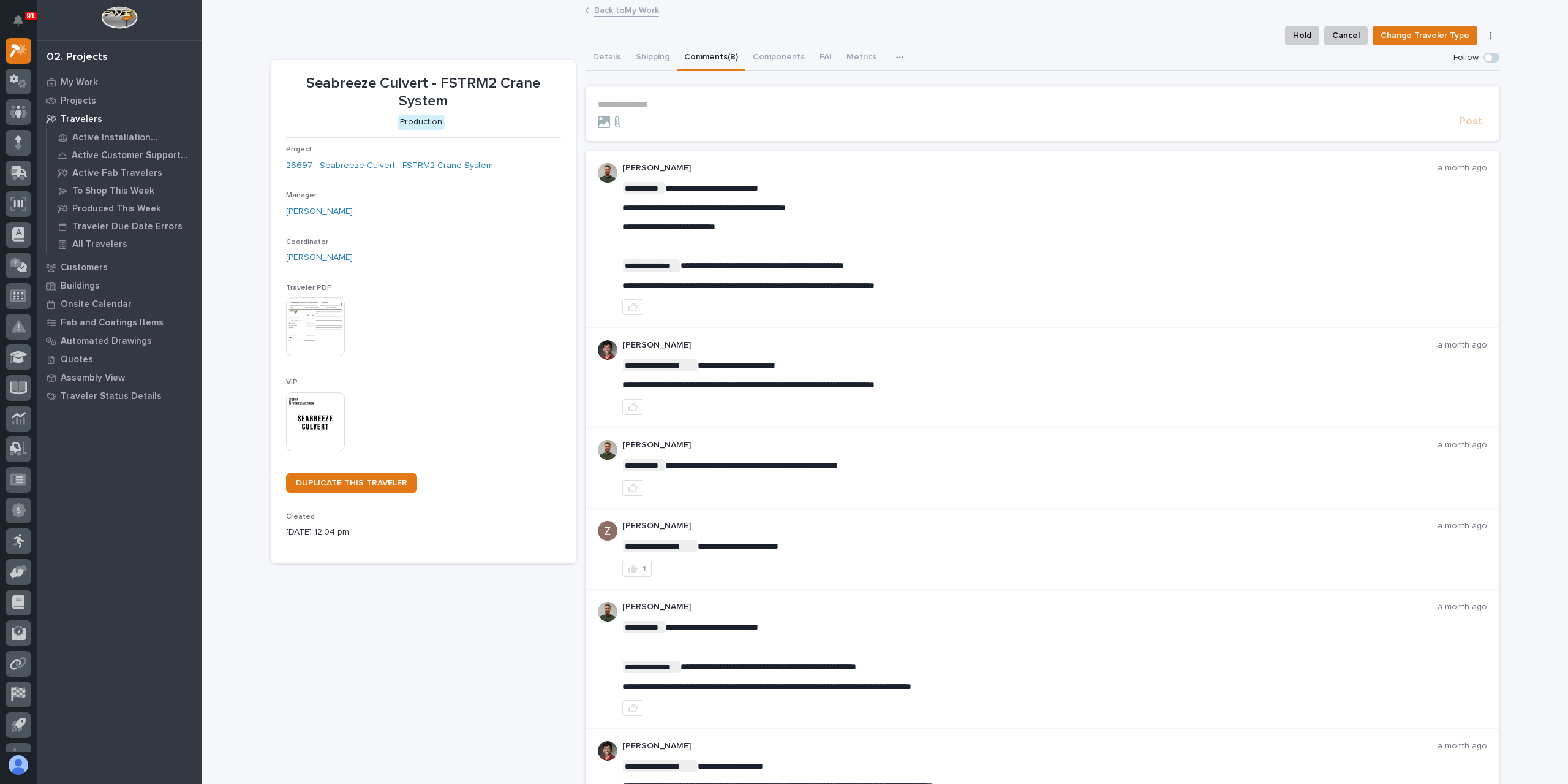
click at [629, 13] on link "Back to My Work" at bounding box center [627, 9] width 65 height 14
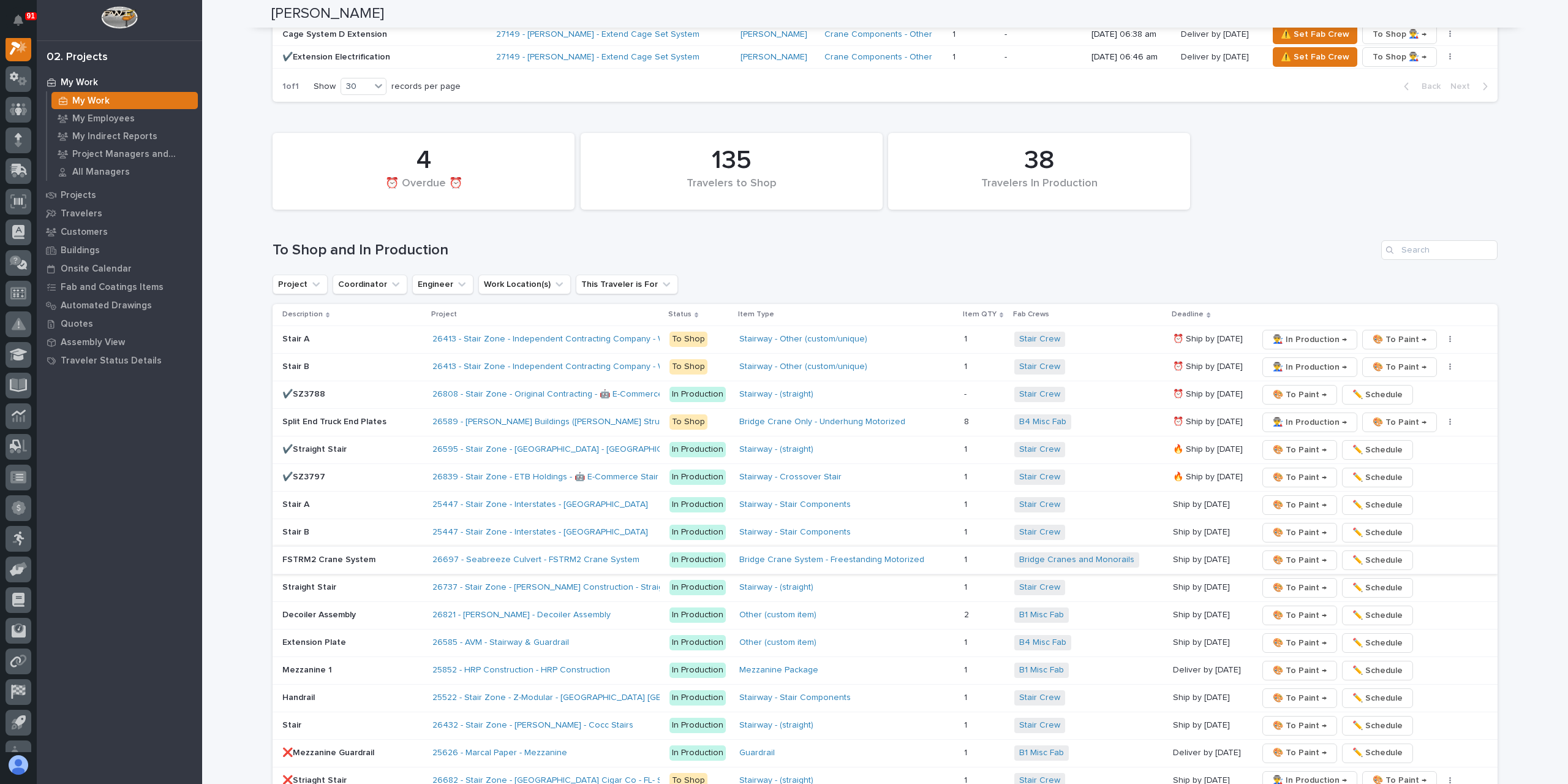
scroll to position [1972, 0]
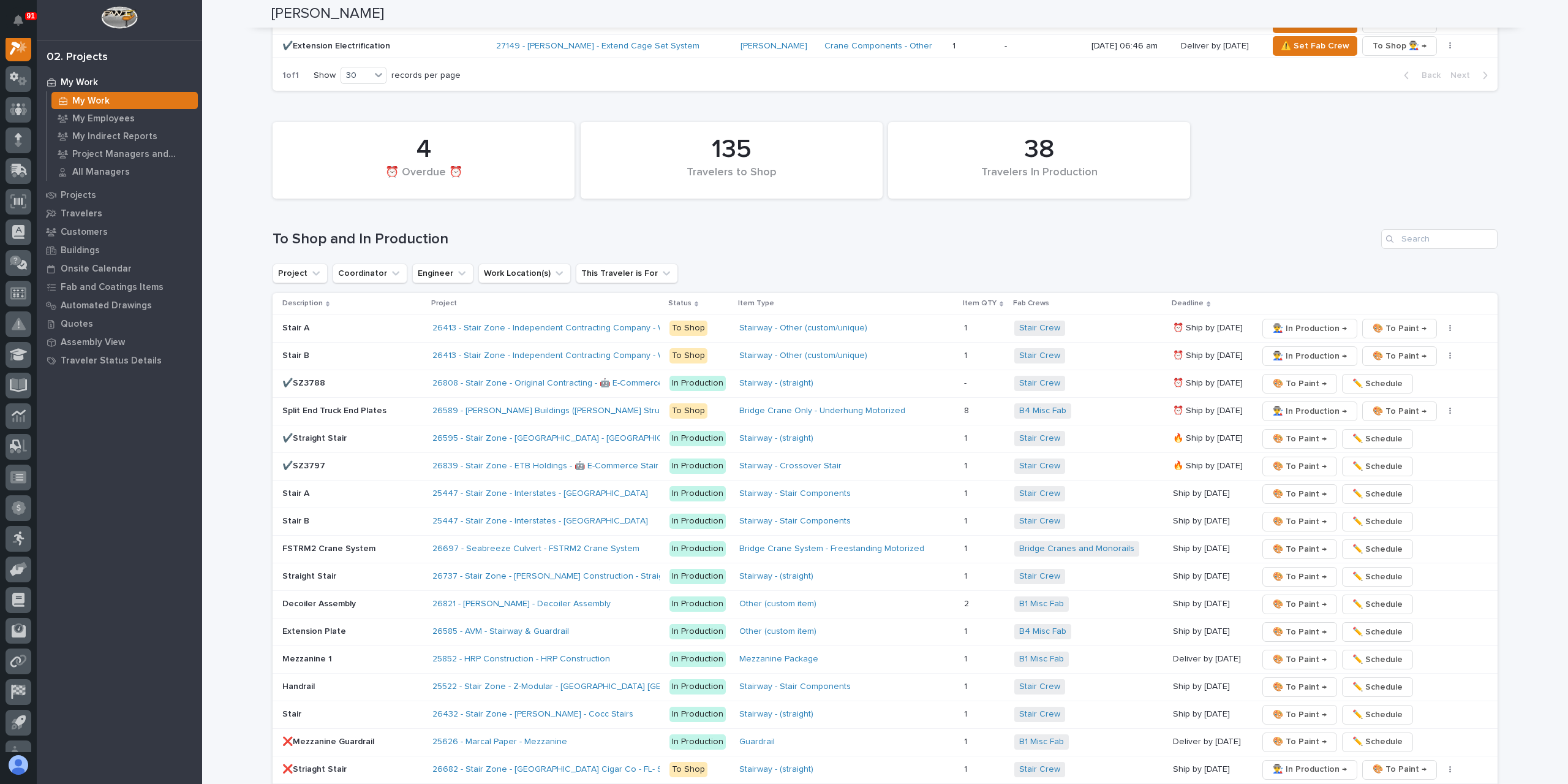
click at [312, 677] on div "Handrail" at bounding box center [352, 687] width 140 height 20
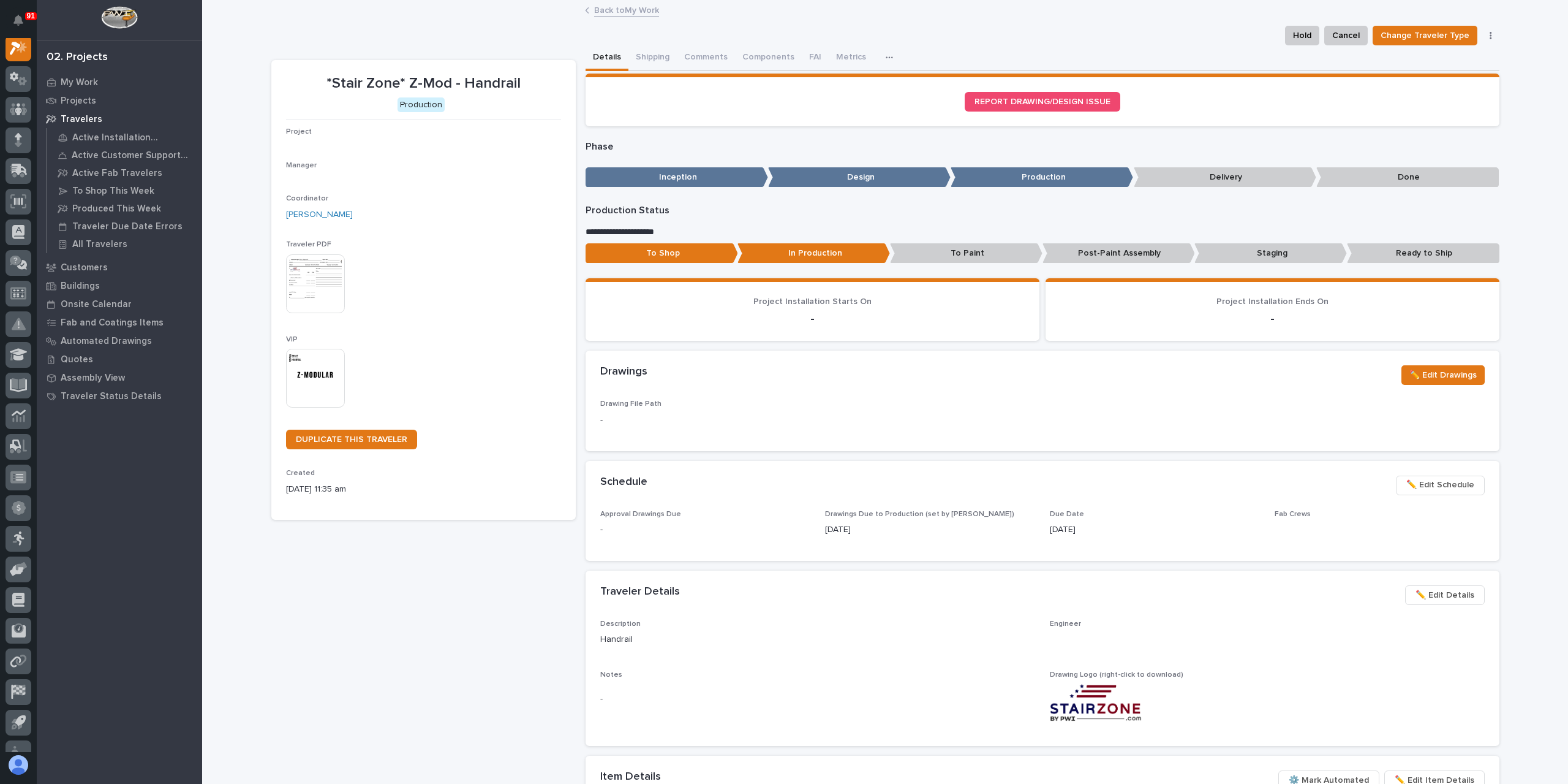
scroll to position [31, 0]
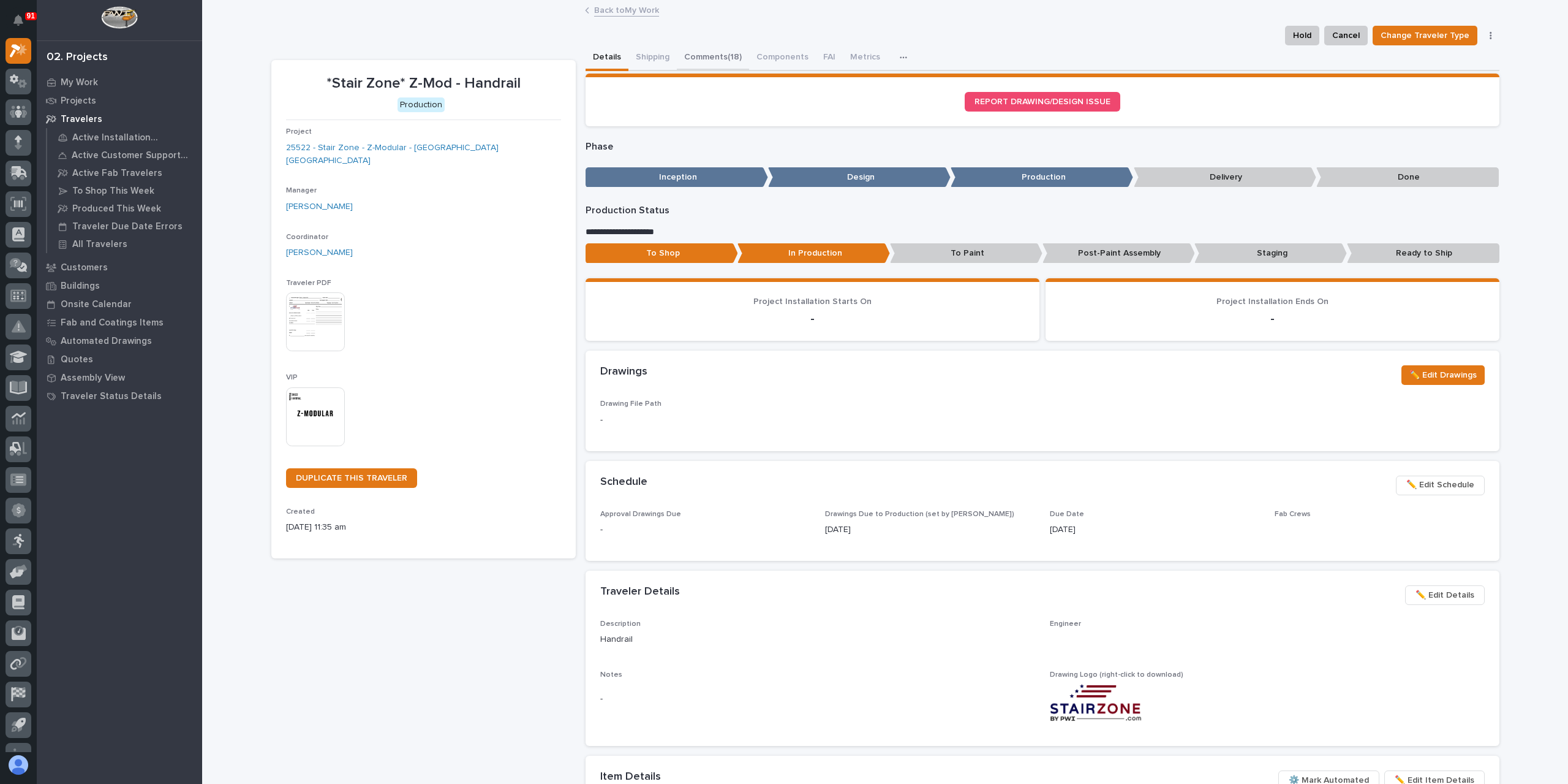
click at [713, 55] on button "Comments (18)" at bounding box center [713, 58] width 72 height 26
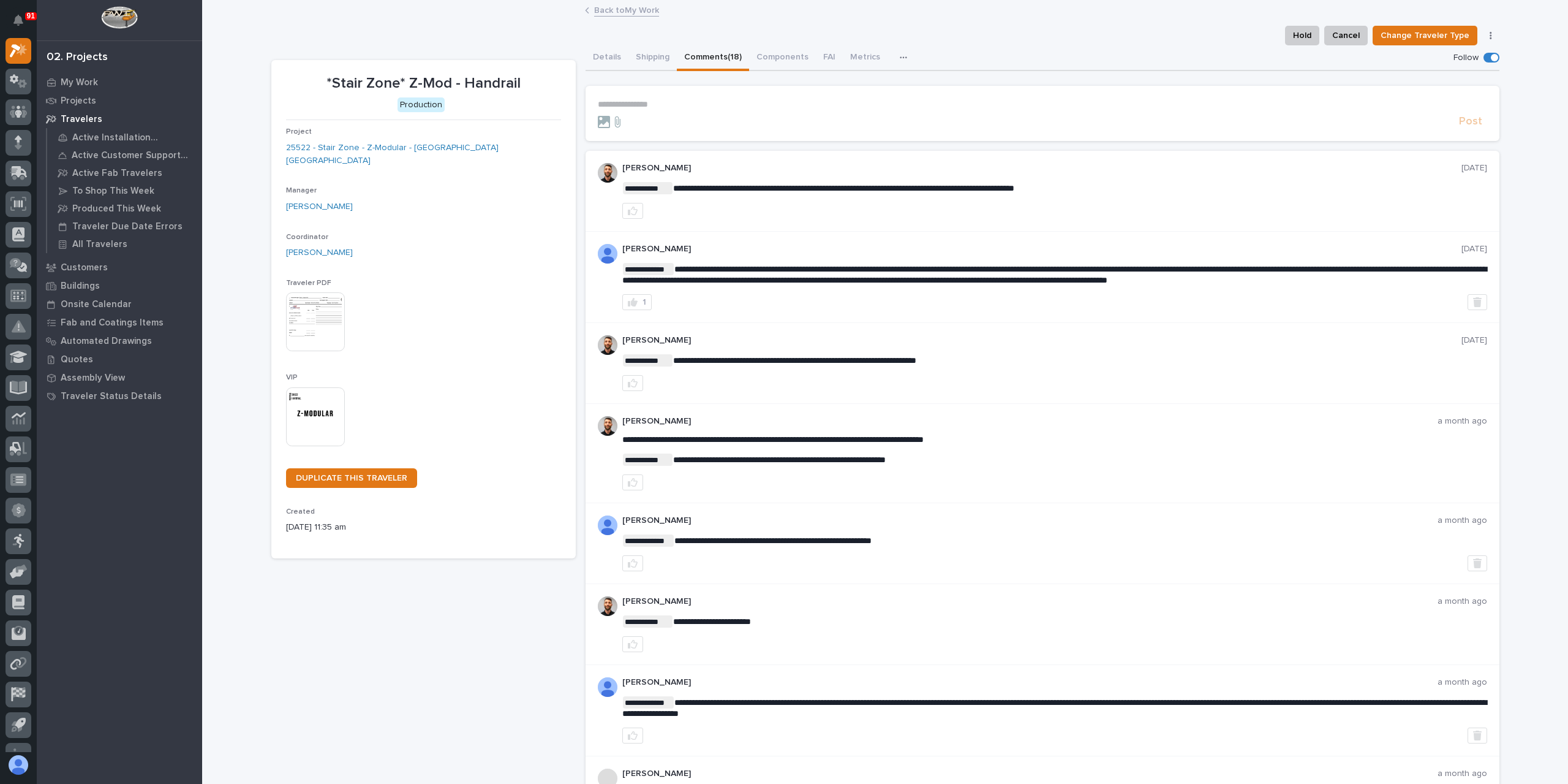
click at [634, 105] on p "**********" at bounding box center [1043, 104] width 890 height 10
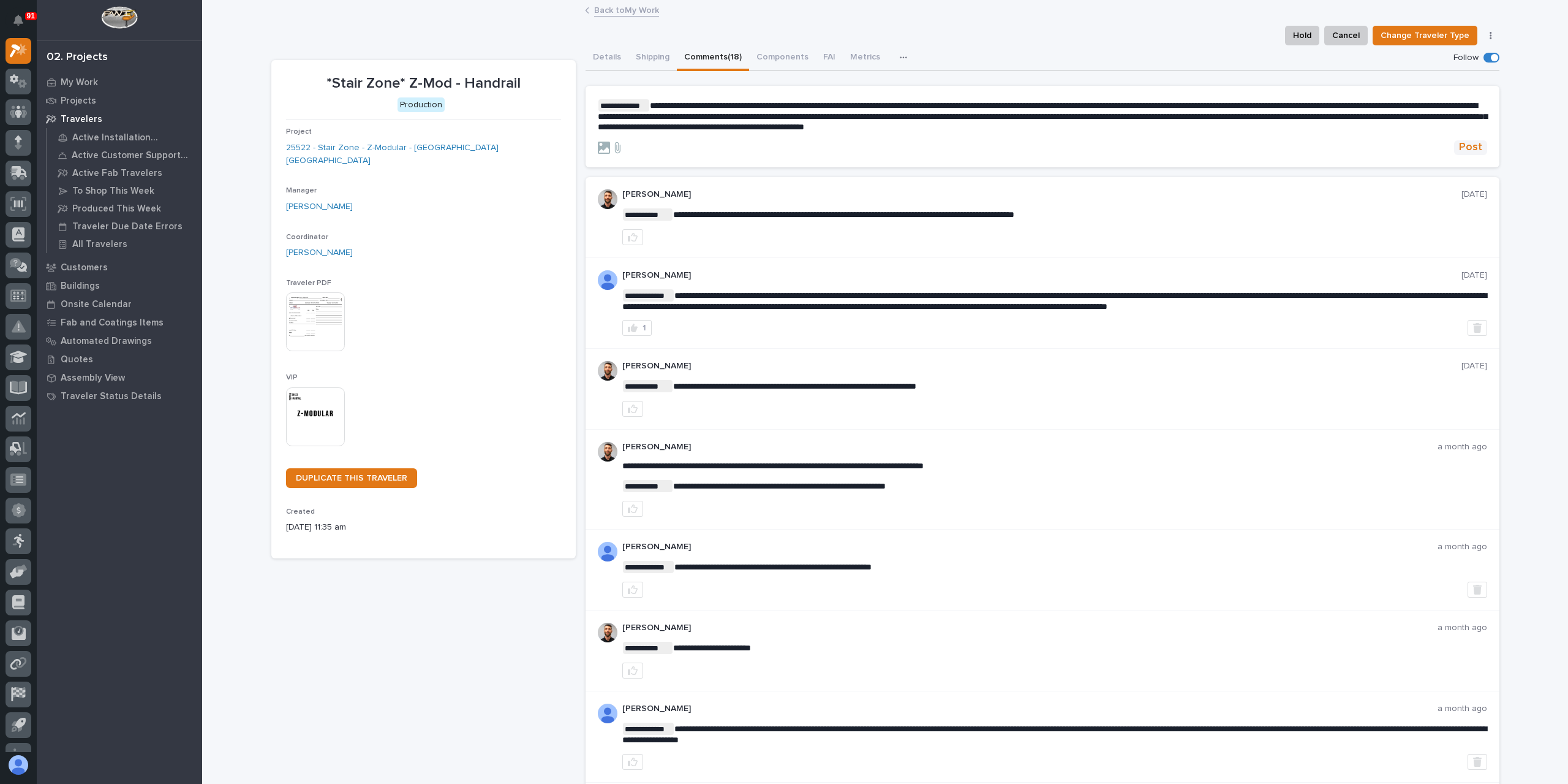
click at [1454, 147] on button "Post" at bounding box center [1471, 147] width 33 height 14
